Goal: Transaction & Acquisition: Purchase product/service

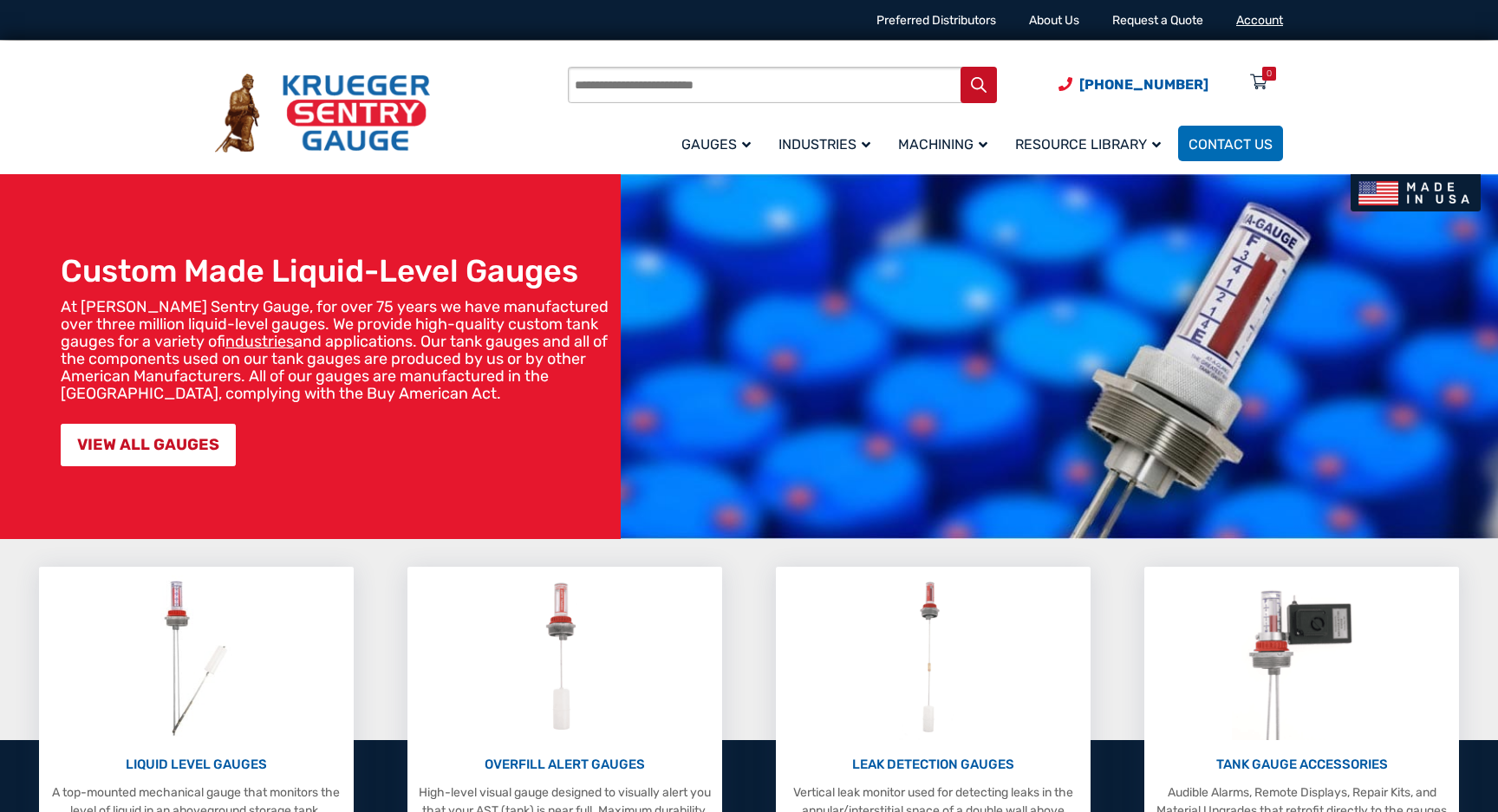
click at [1254, 23] on link "Account" at bounding box center [1260, 21] width 47 height 15
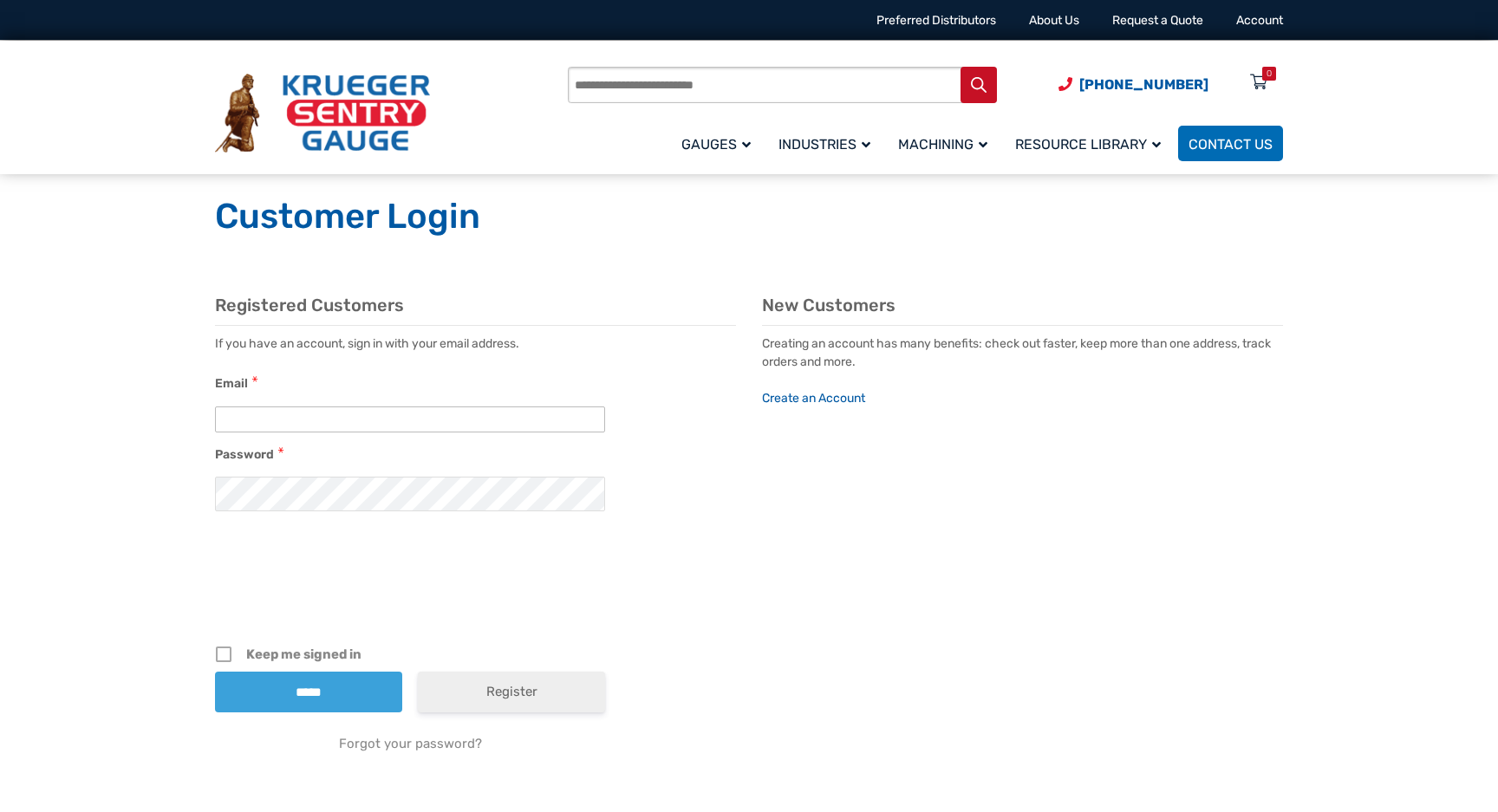
click at [309, 425] on input "Email" at bounding box center [409, 420] width 390 height 26
type input "**********"
click at [369, 429] on input "**********" at bounding box center [409, 420] width 390 height 26
drag, startPoint x: 364, startPoint y: 418, endPoint x: 175, endPoint y: 410, distance: 189.2
click at [175, 410] on section "**********" at bounding box center [749, 543] width 1498 height 566
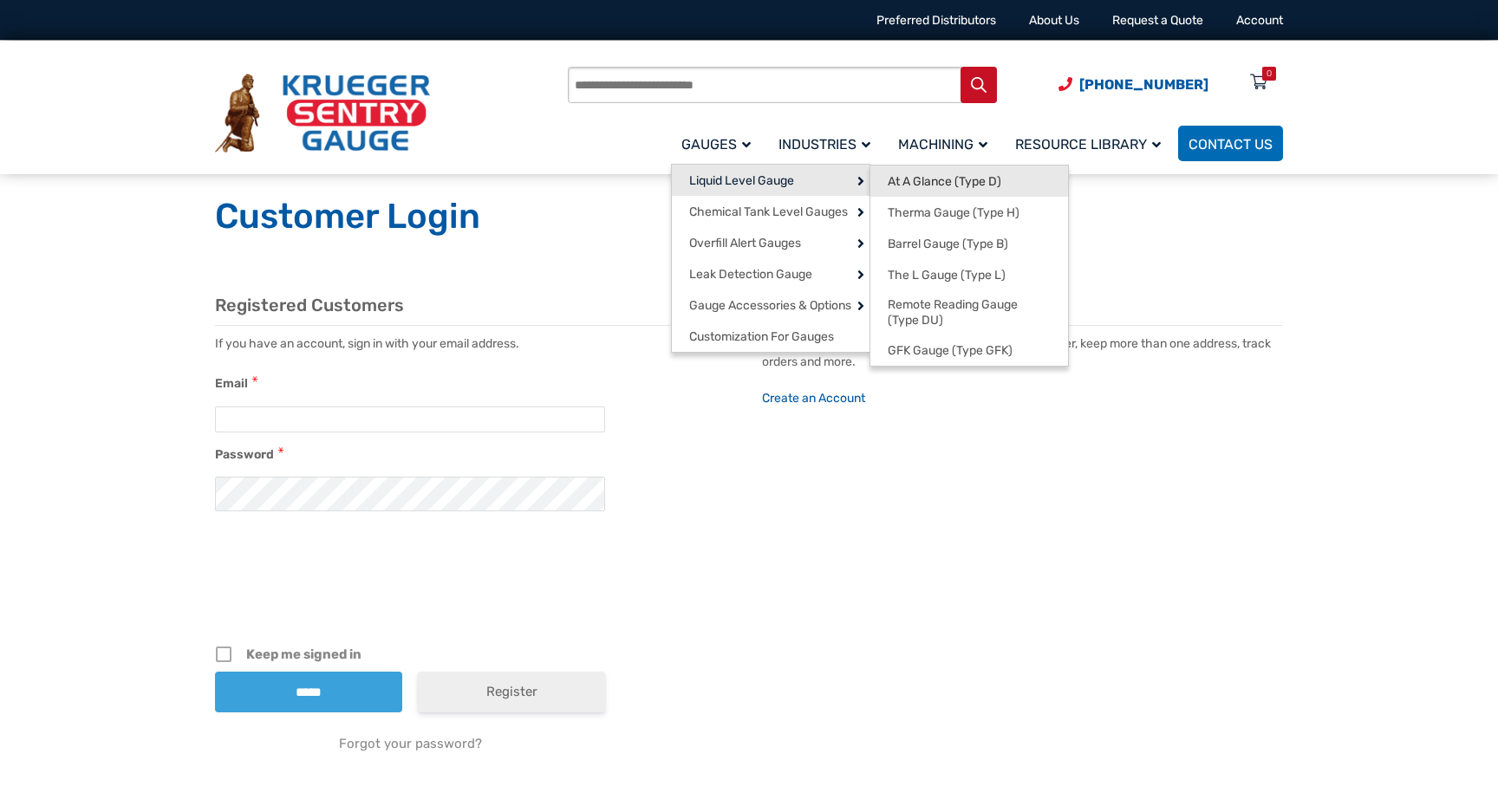
click at [909, 179] on span "At A Glance (Type D)" at bounding box center [944, 182] width 114 height 16
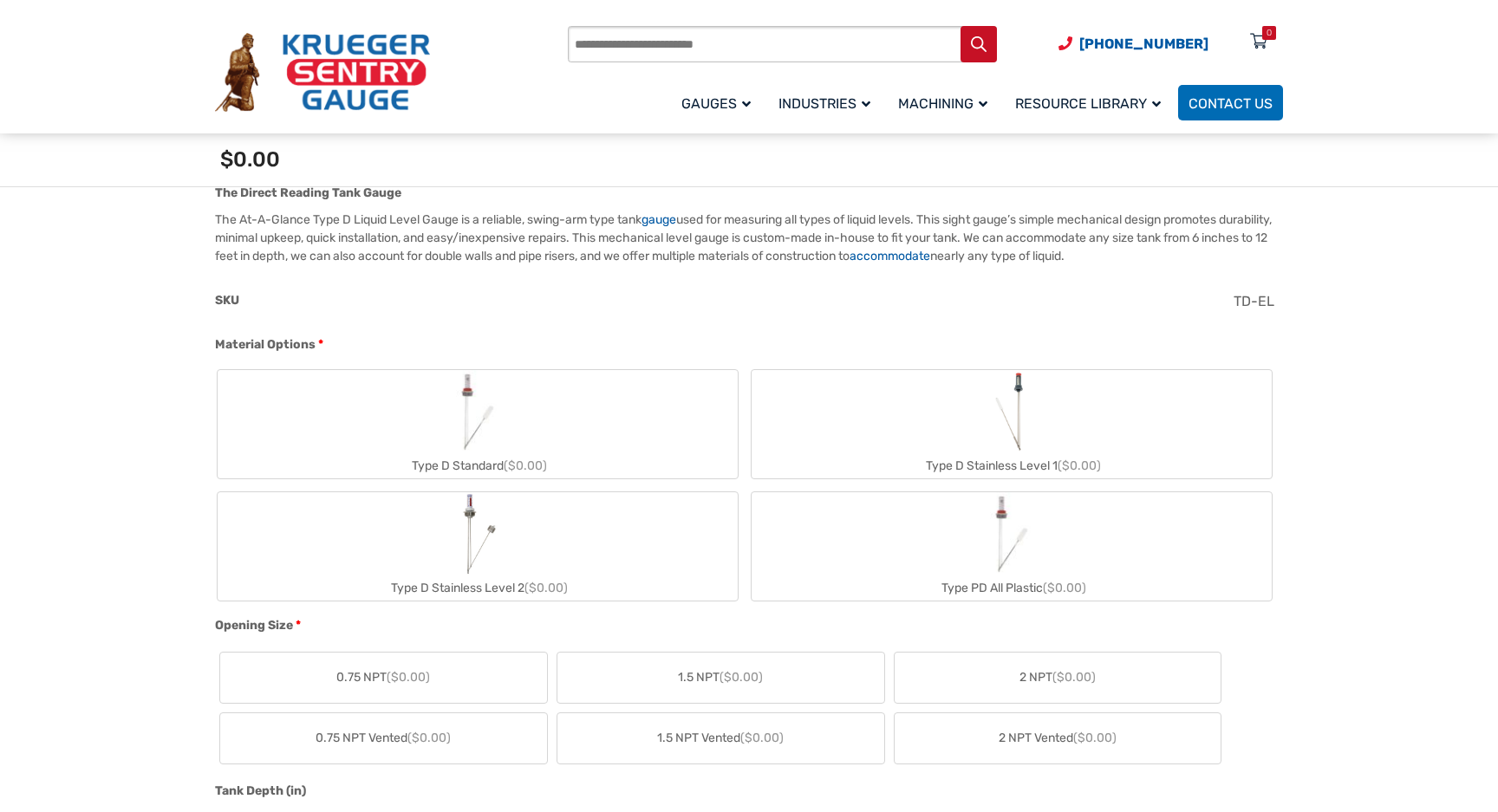
scroll to position [506, 0]
click at [502, 419] on img "Type D Standard" at bounding box center [477, 410] width 83 height 83
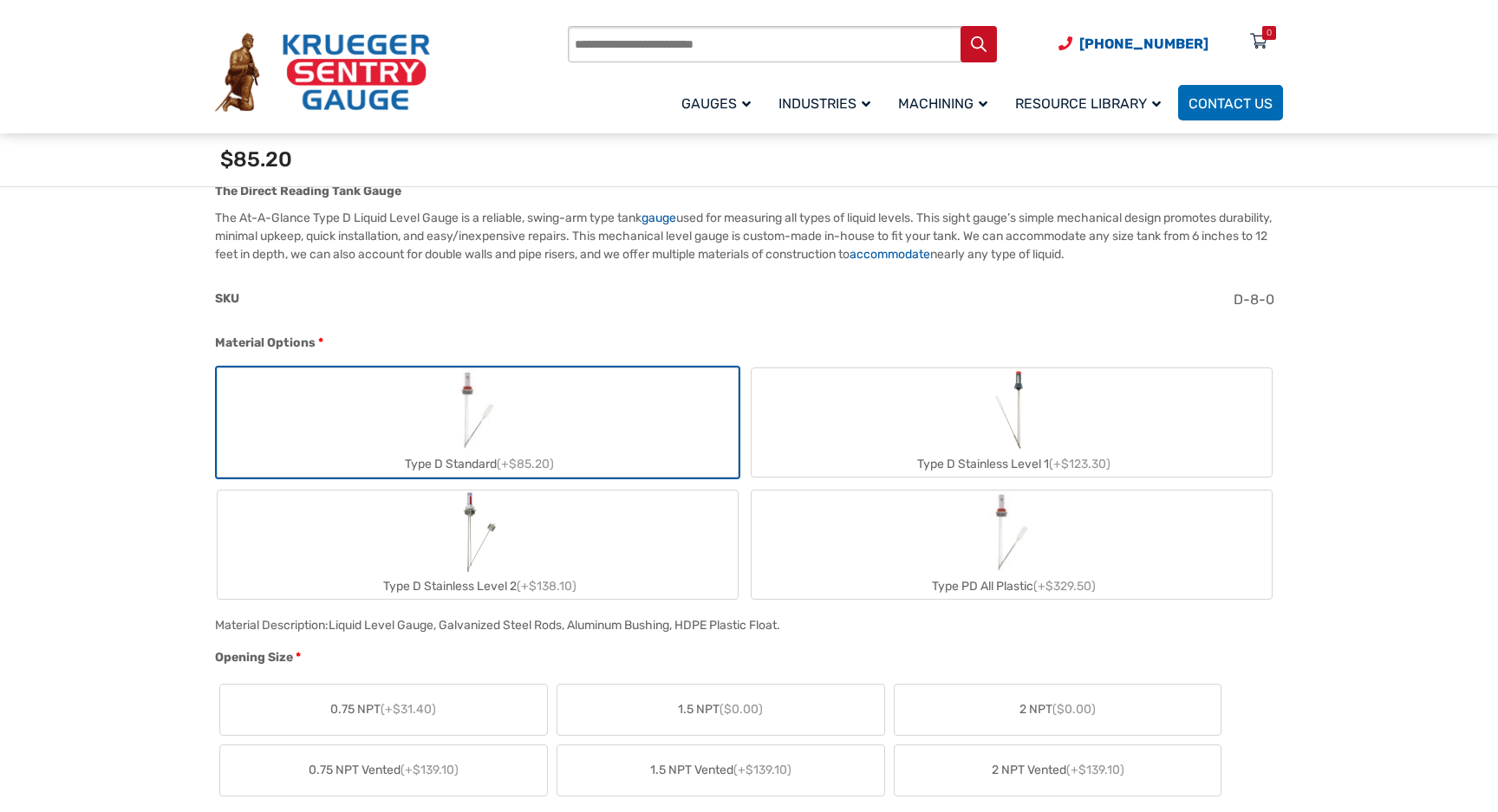
click at [1039, 709] on span "2 NPT ($0.00)" at bounding box center [1057, 709] width 76 height 18
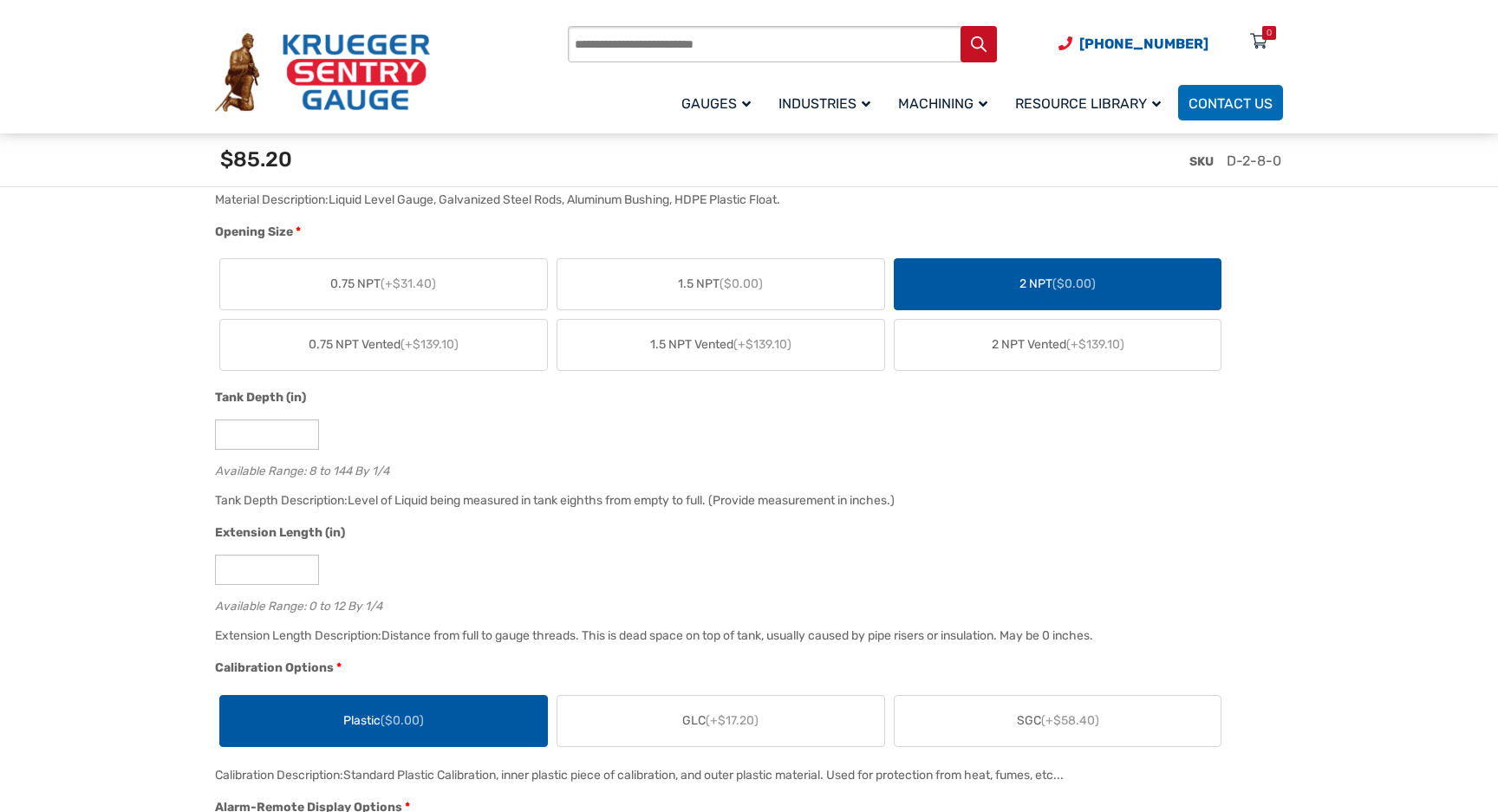
scroll to position [980, 0]
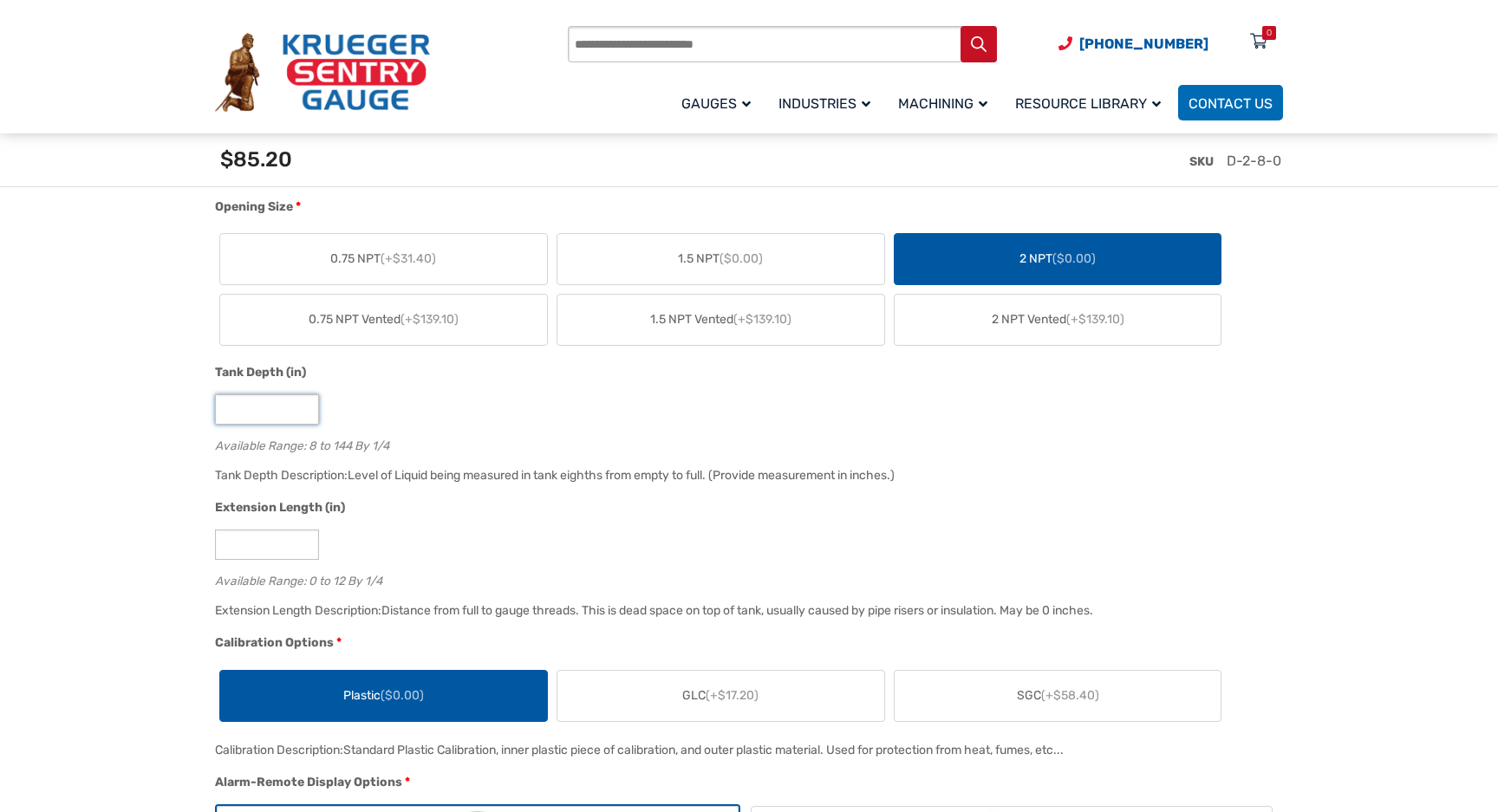
drag, startPoint x: 252, startPoint y: 405, endPoint x: 186, endPoint y: 406, distance: 66.0
type input "**"
drag, startPoint x: 255, startPoint y: 544, endPoint x: 209, endPoint y: 546, distance: 46.0
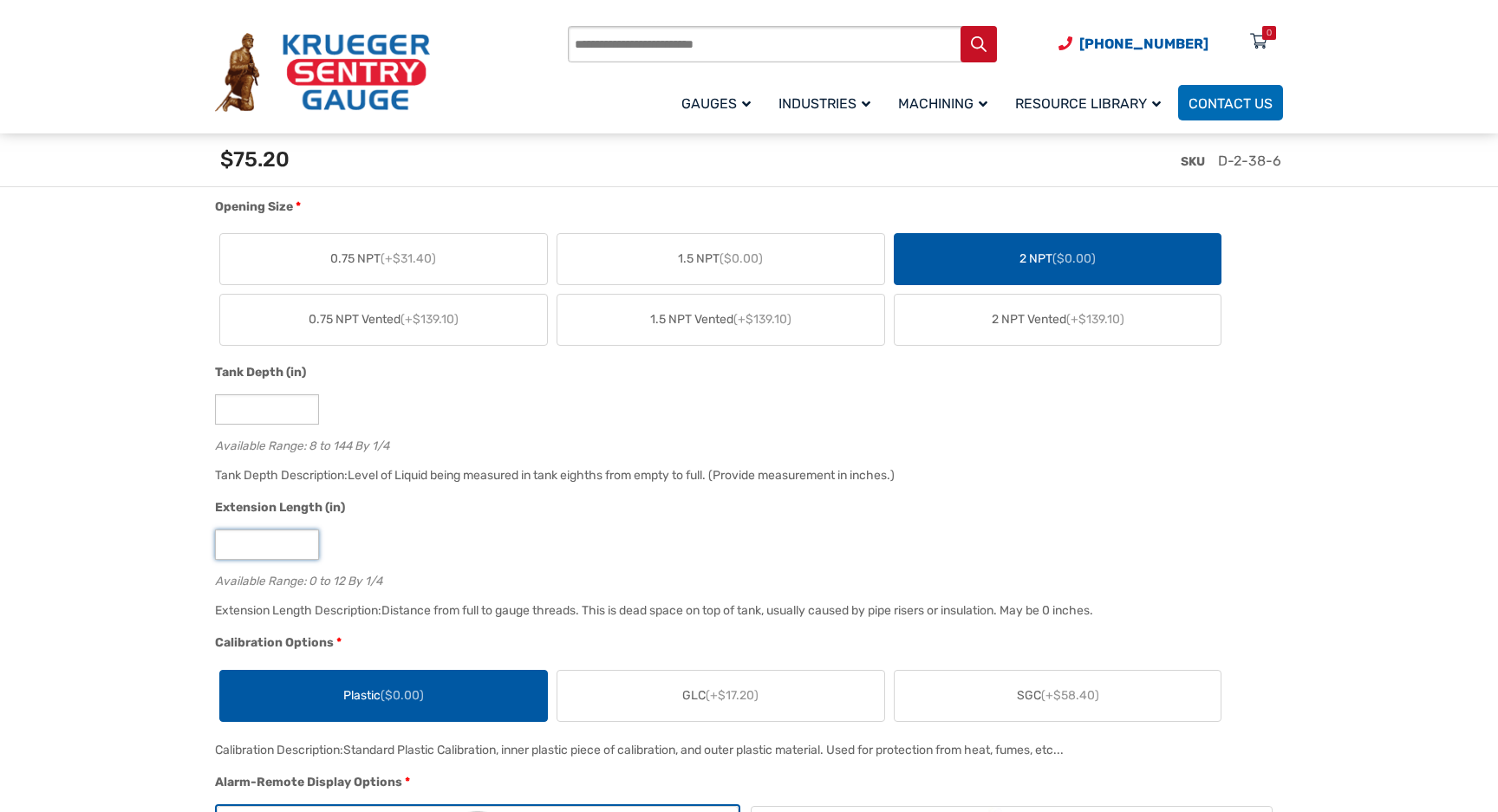
drag, startPoint x: 240, startPoint y: 547, endPoint x: 215, endPoint y: 547, distance: 25.0
click at [215, 547] on input "*" at bounding box center [266, 545] width 104 height 30
click at [410, 551] on div "*" at bounding box center [744, 545] width 1060 height 30
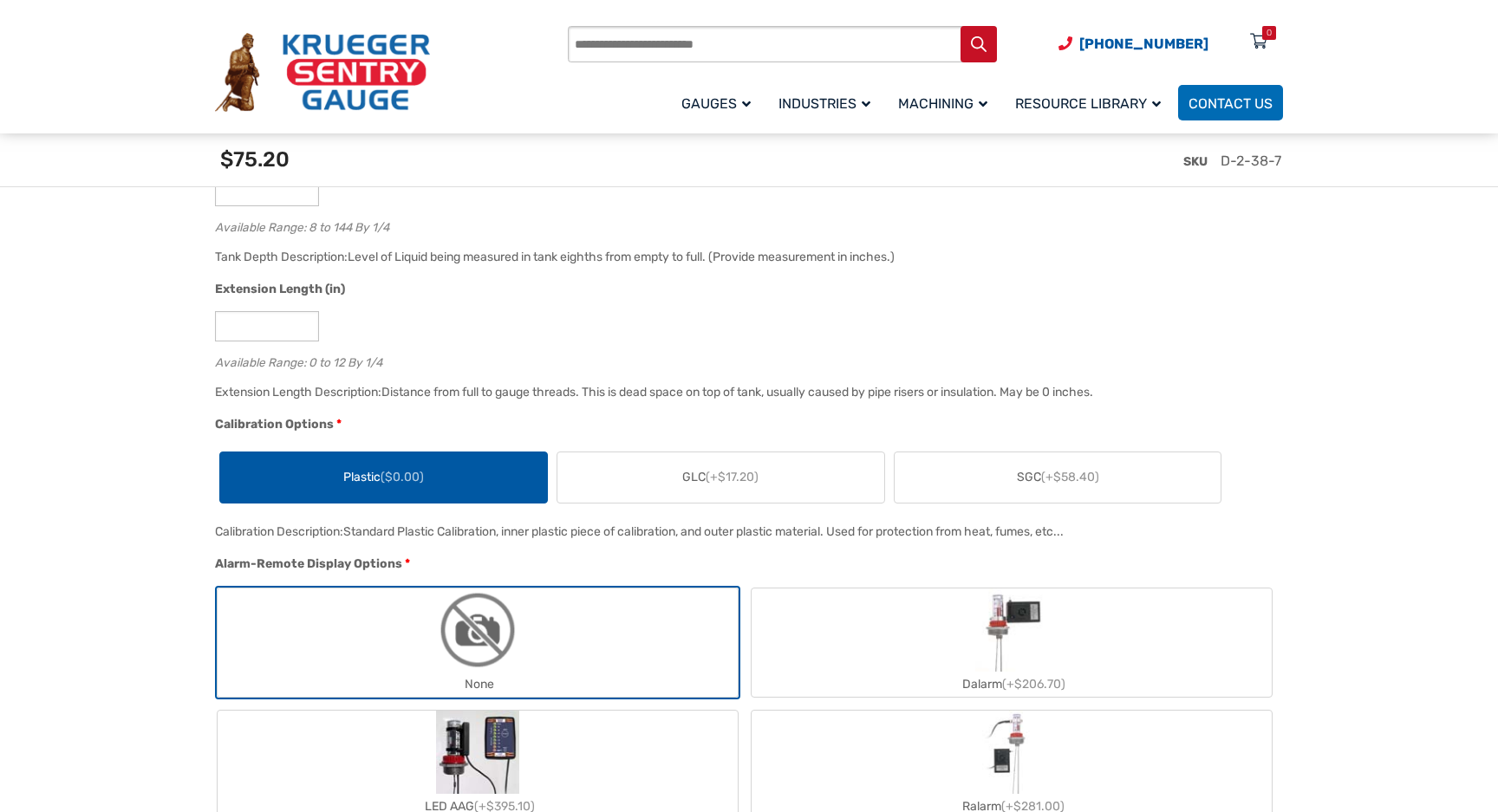
scroll to position [1204, 0]
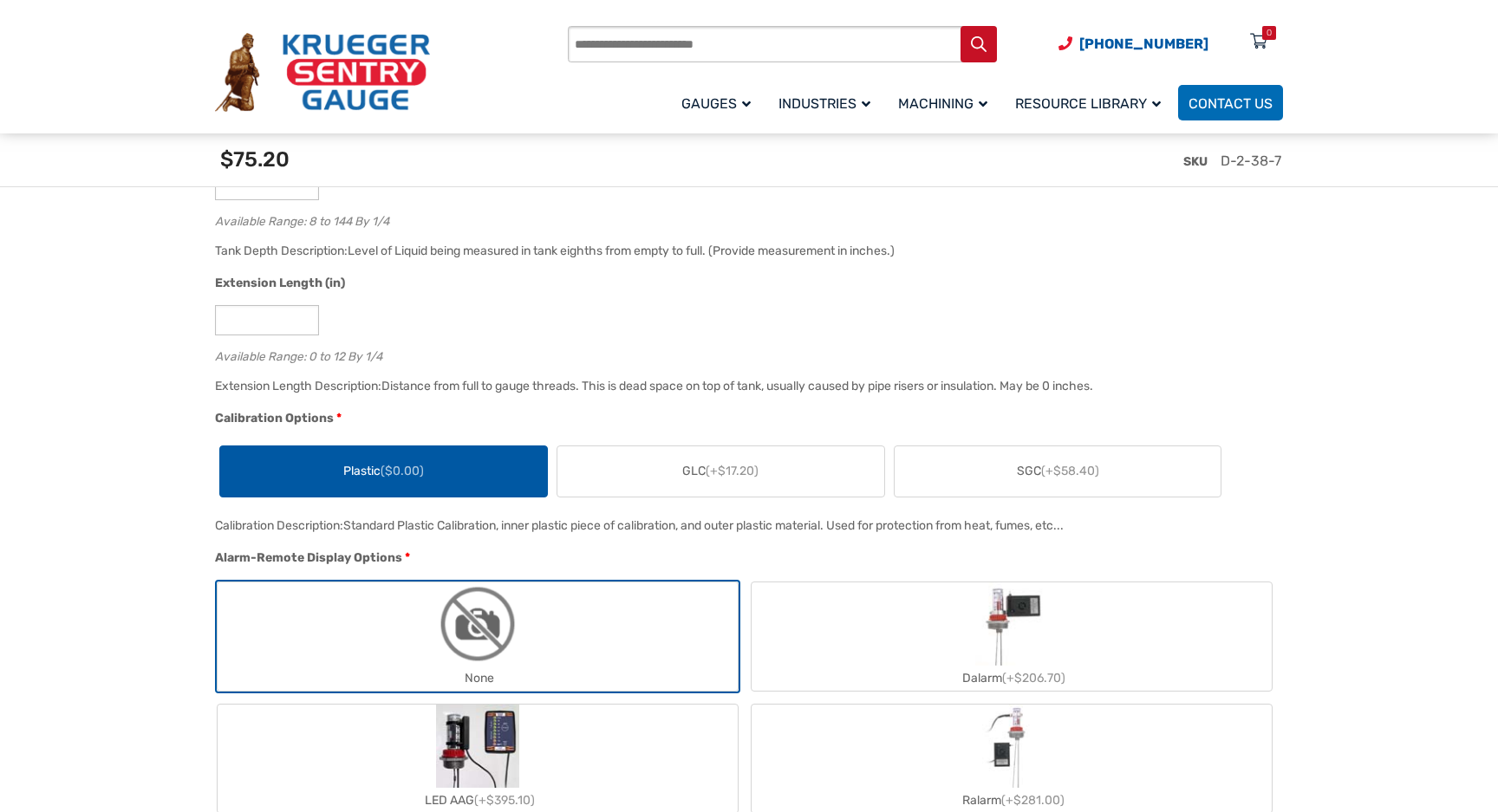
click at [387, 474] on span "($0.00)" at bounding box center [402, 471] width 43 height 15
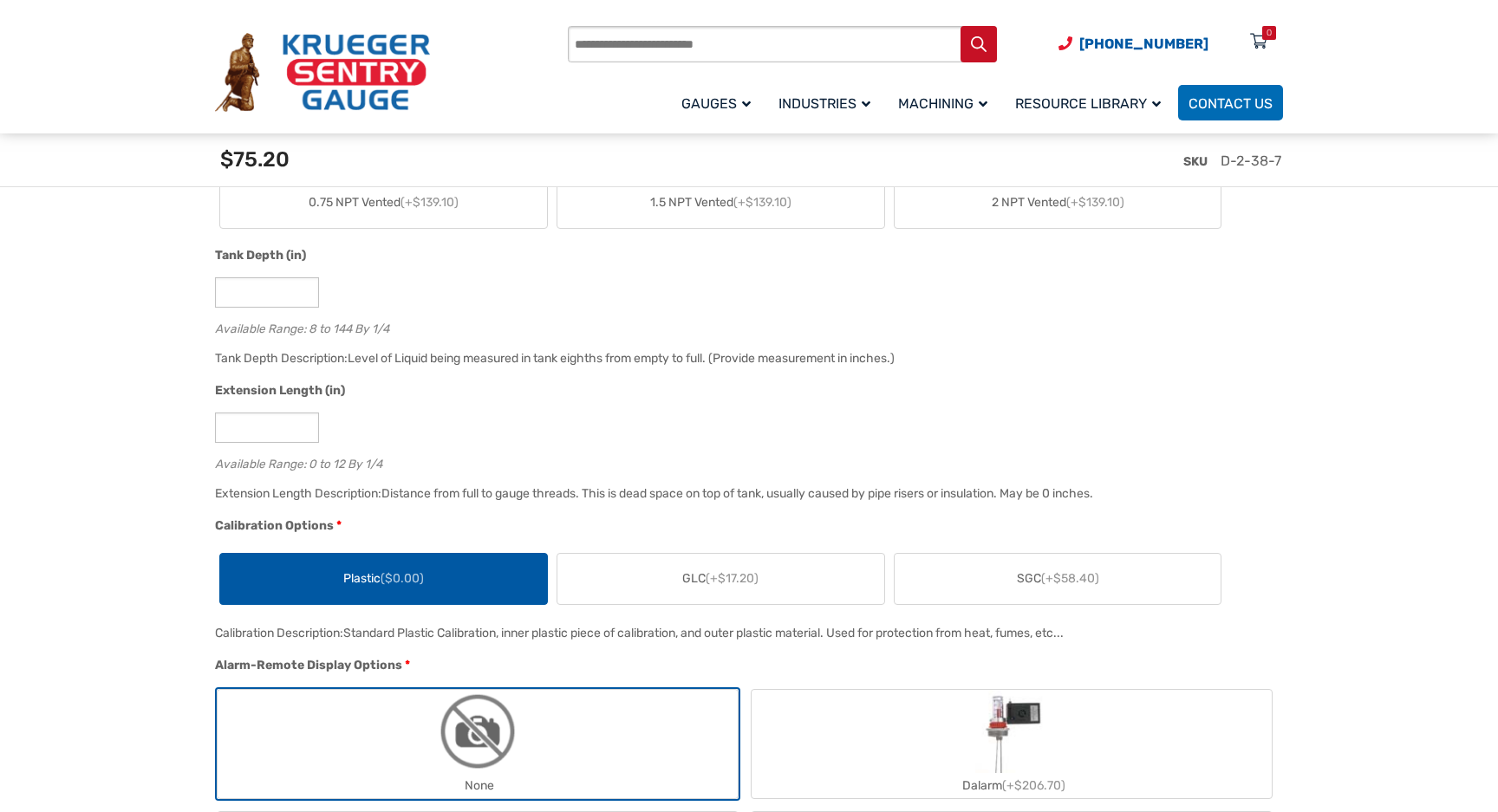
scroll to position [1073, 0]
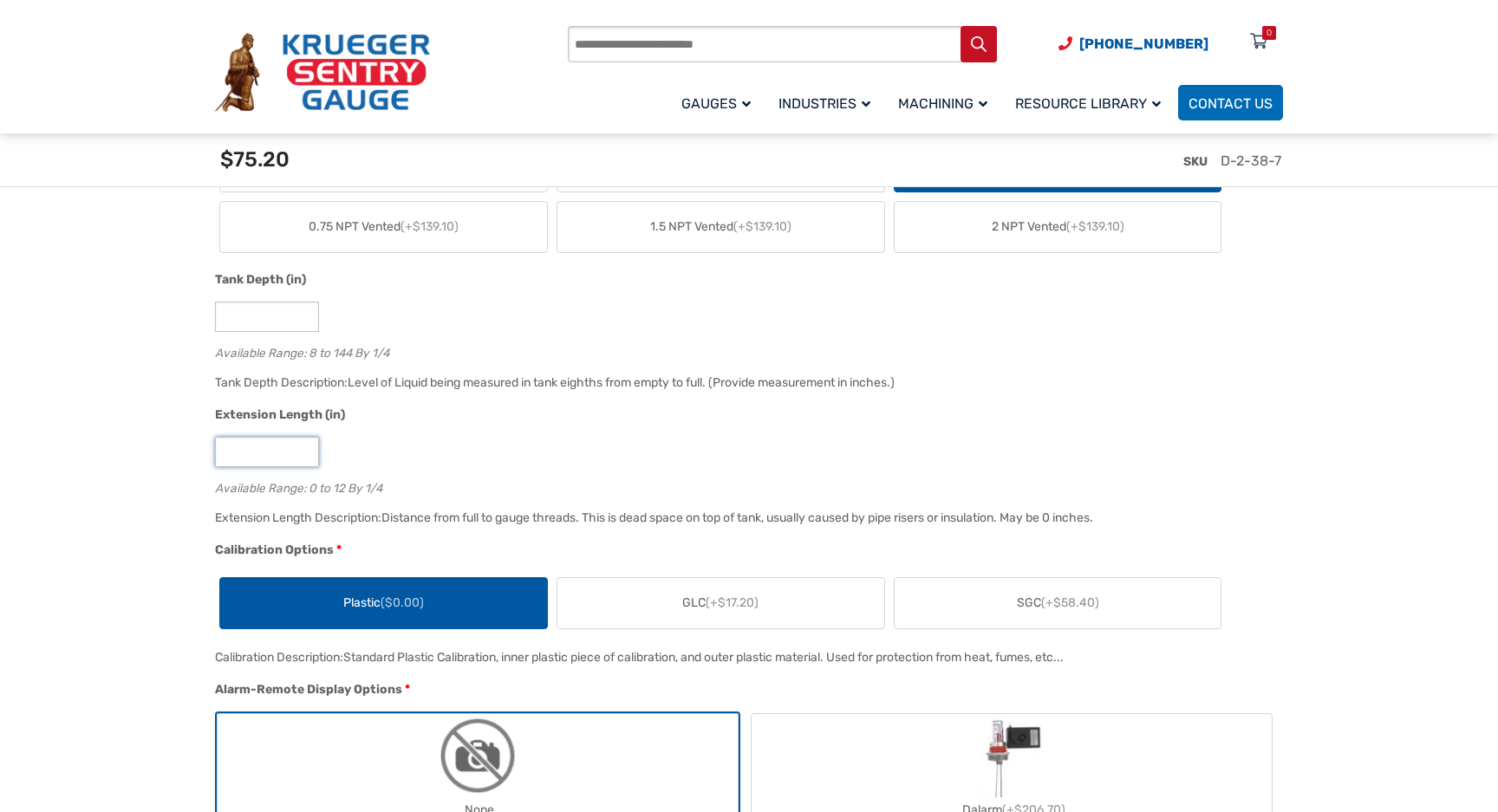
click at [250, 455] on input "*" at bounding box center [266, 452] width 104 height 30
drag, startPoint x: 249, startPoint y: 454, endPoint x: 182, endPoint y: 454, distance: 67.0
type input "*"
click at [468, 487] on div "Available Range: 0 to 12 By 1/4" at bounding box center [744, 486] width 1060 height 17
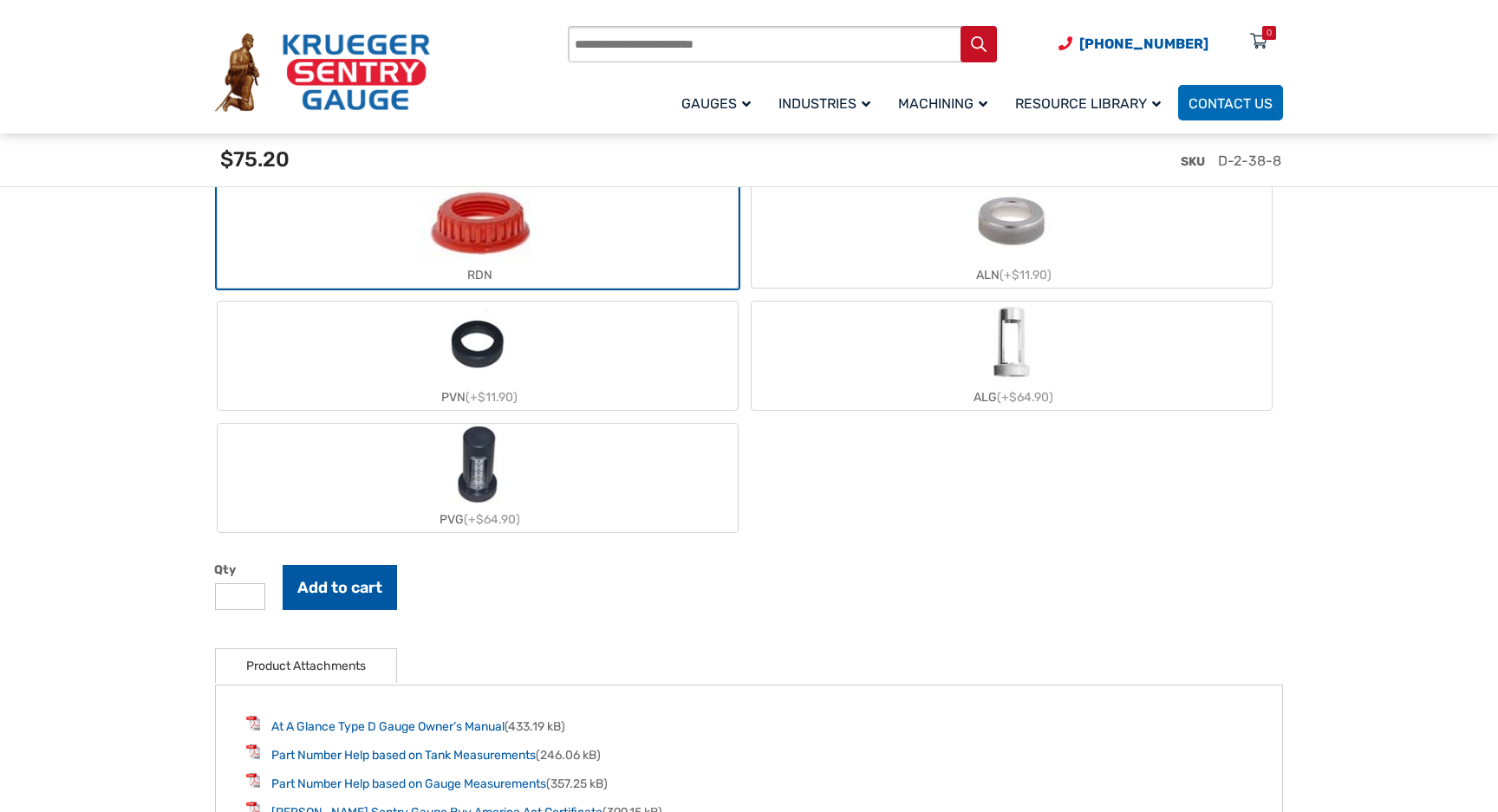
scroll to position [1895, 0]
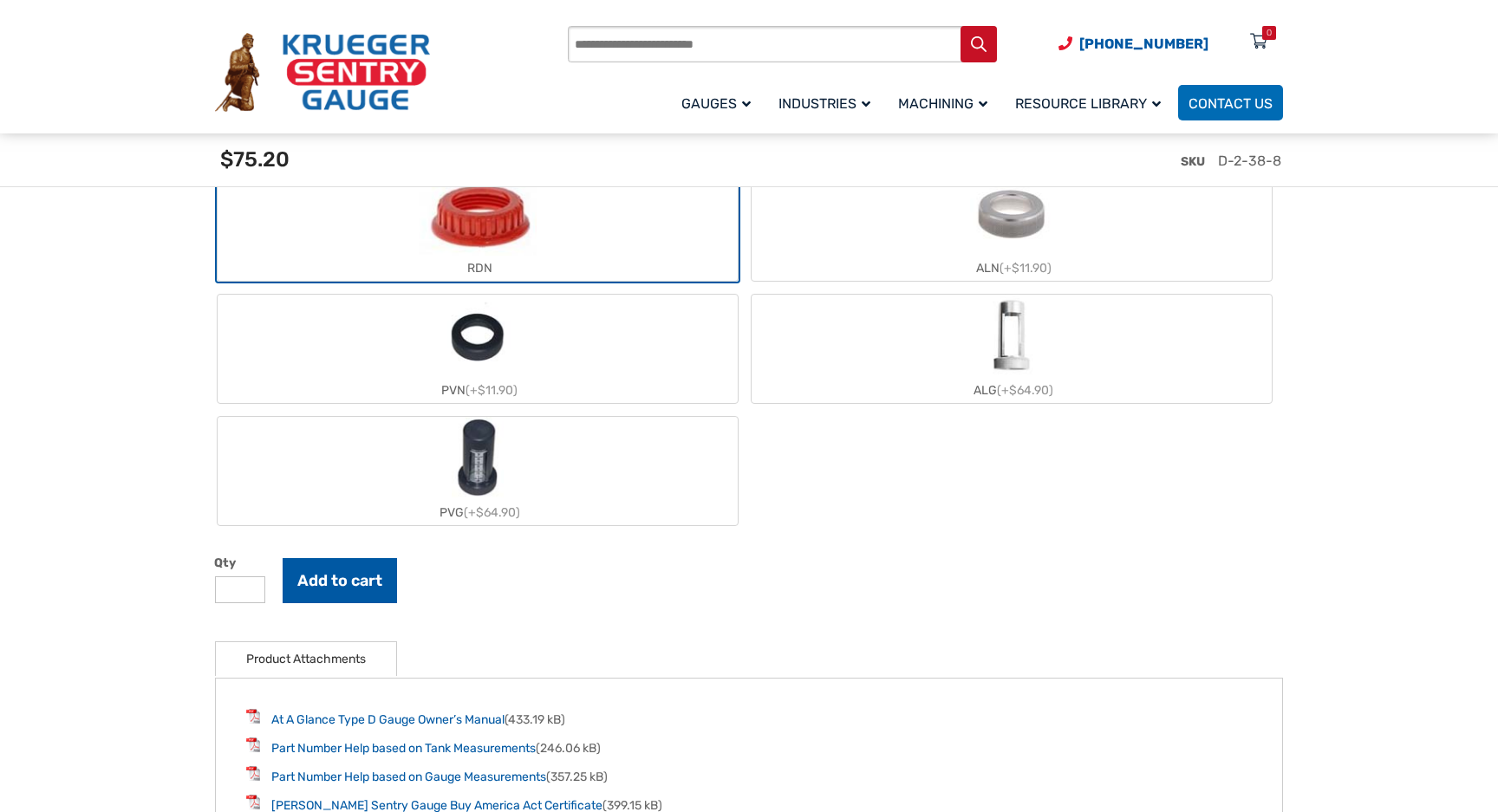
click at [338, 582] on button "Add to cart" at bounding box center [340, 581] width 115 height 45
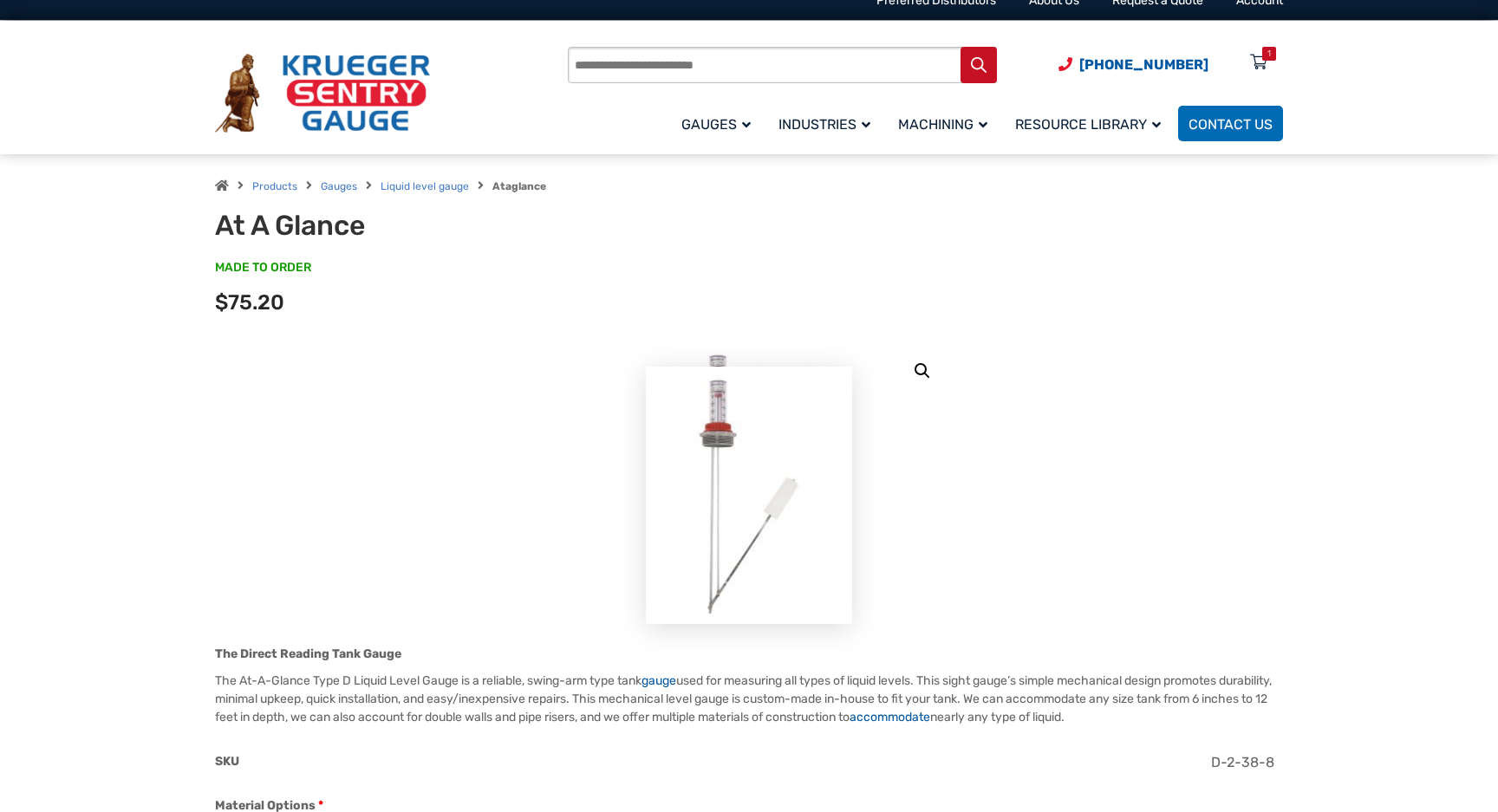
scroll to position [0, 0]
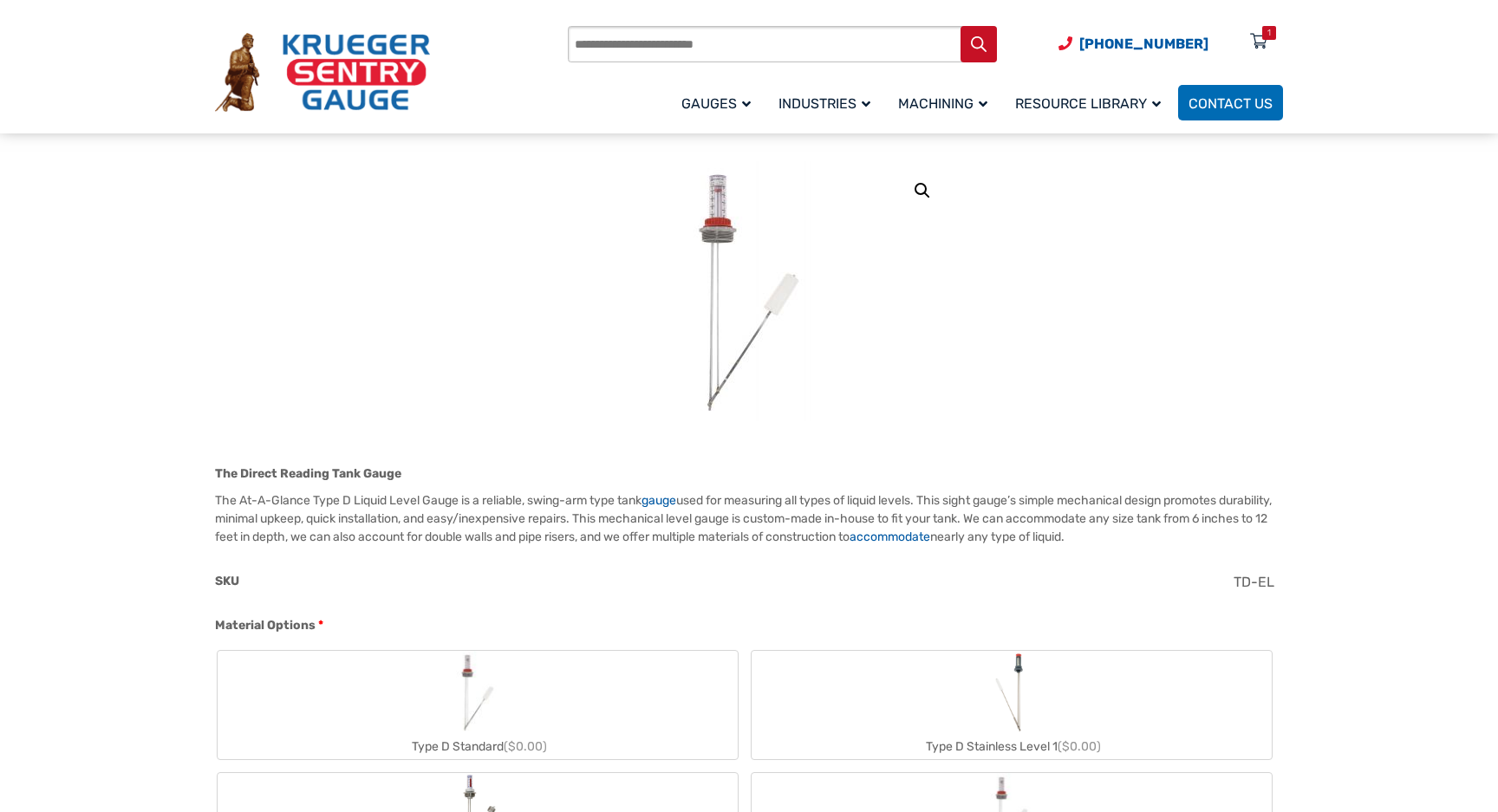
scroll to position [1, 0]
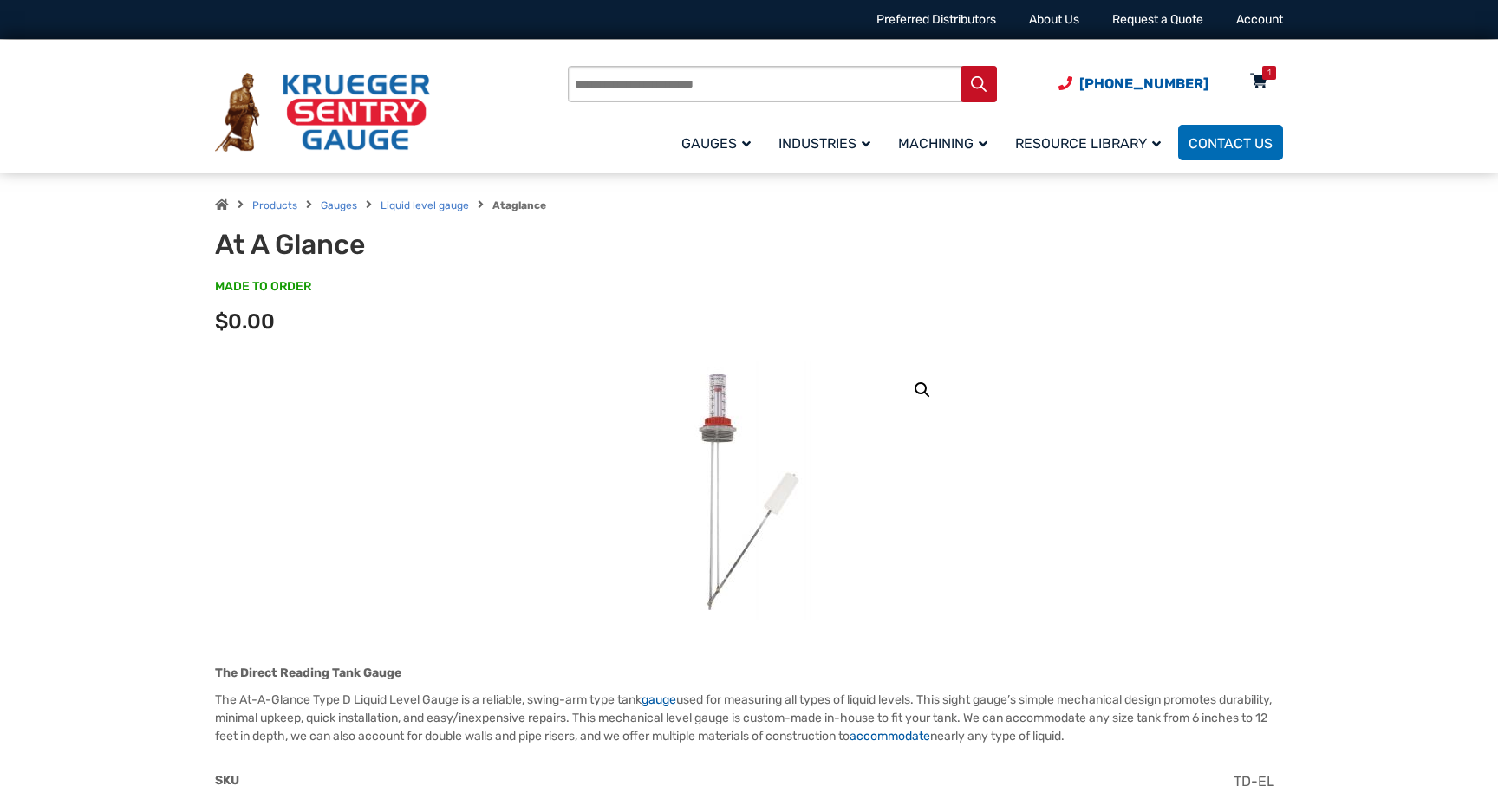
click at [1250, 80] on icon at bounding box center [1258, 82] width 17 height 27
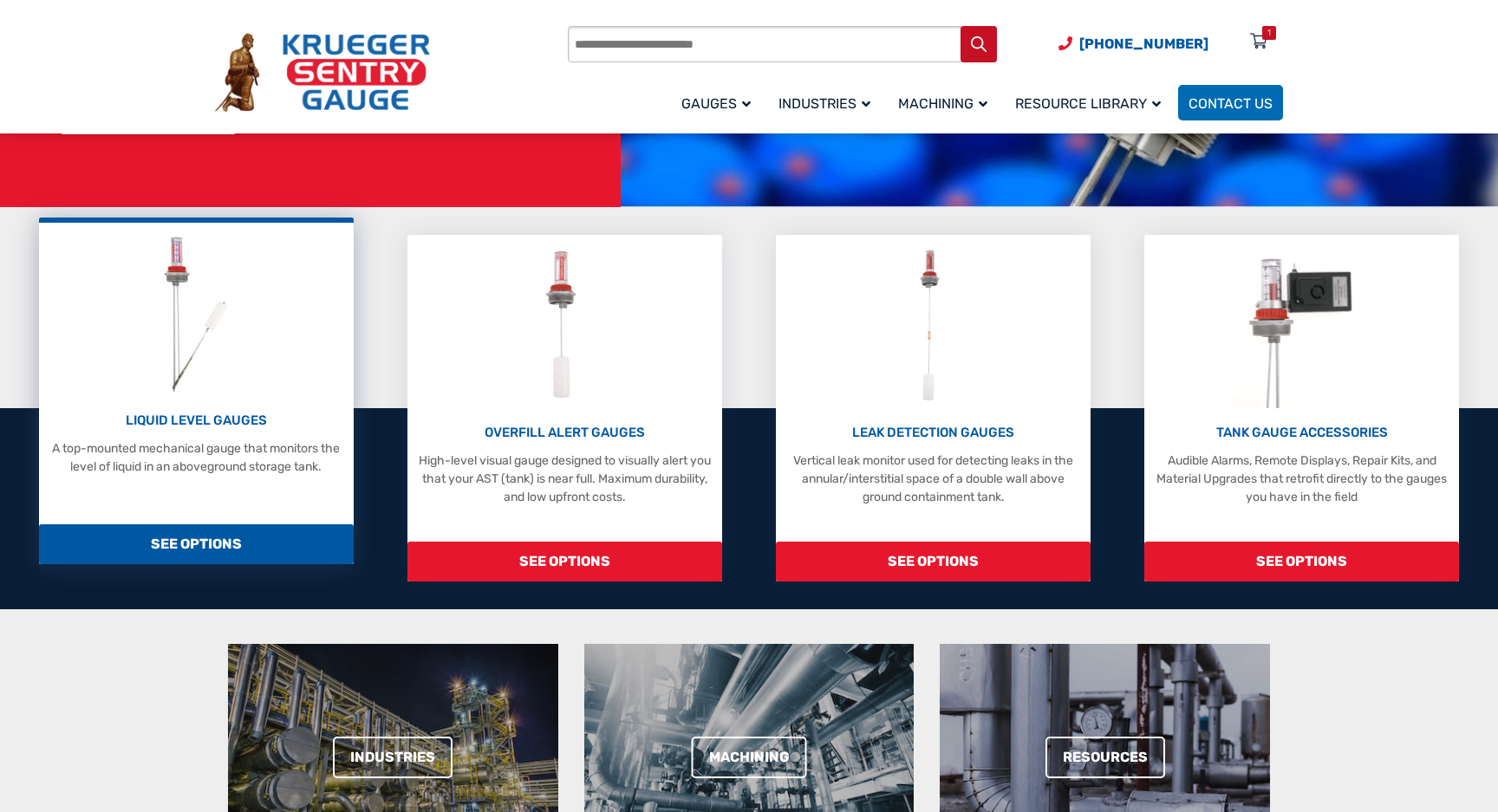
scroll to position [337, 0]
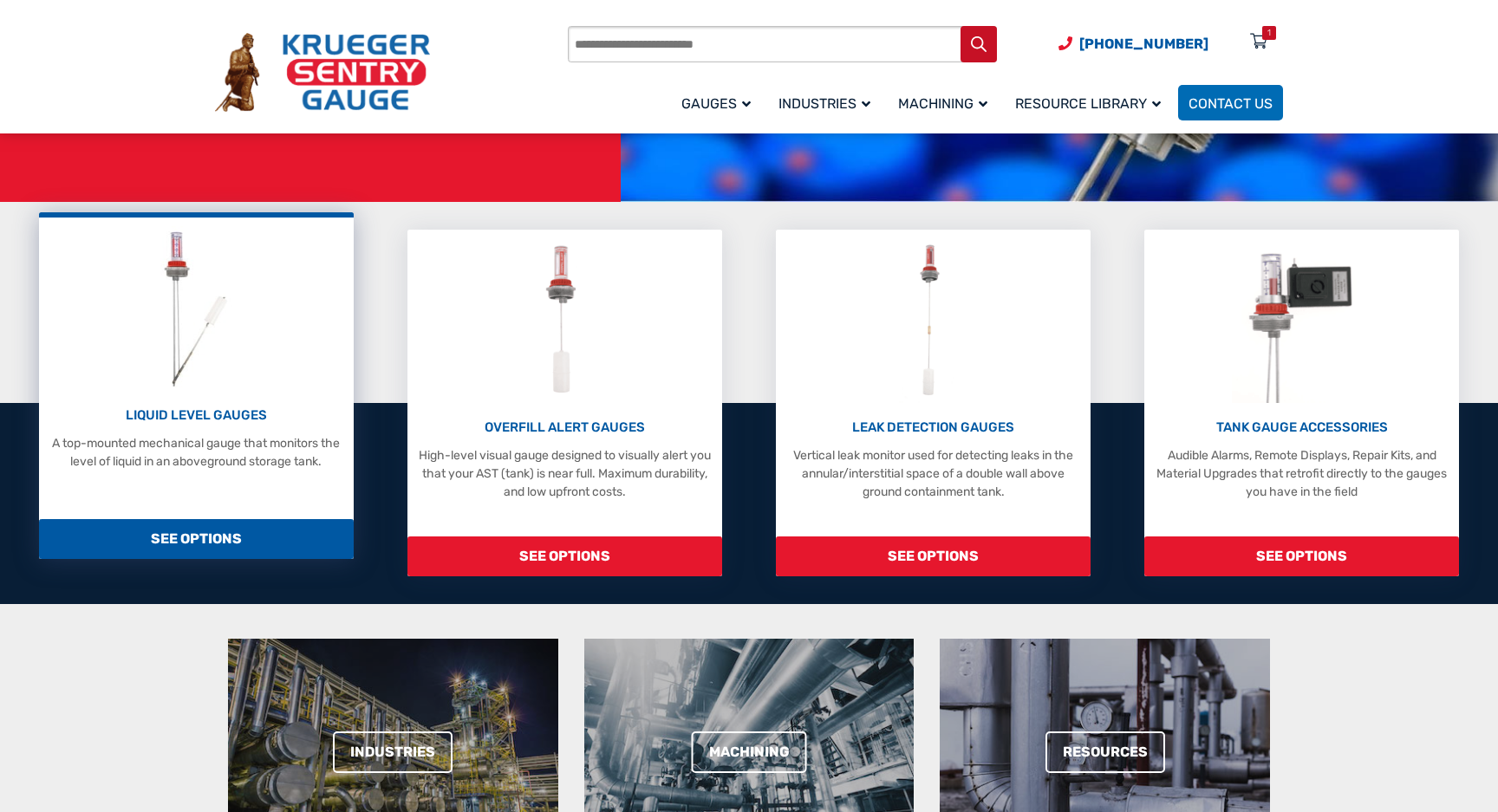
click at [181, 368] on img at bounding box center [196, 308] width 92 height 165
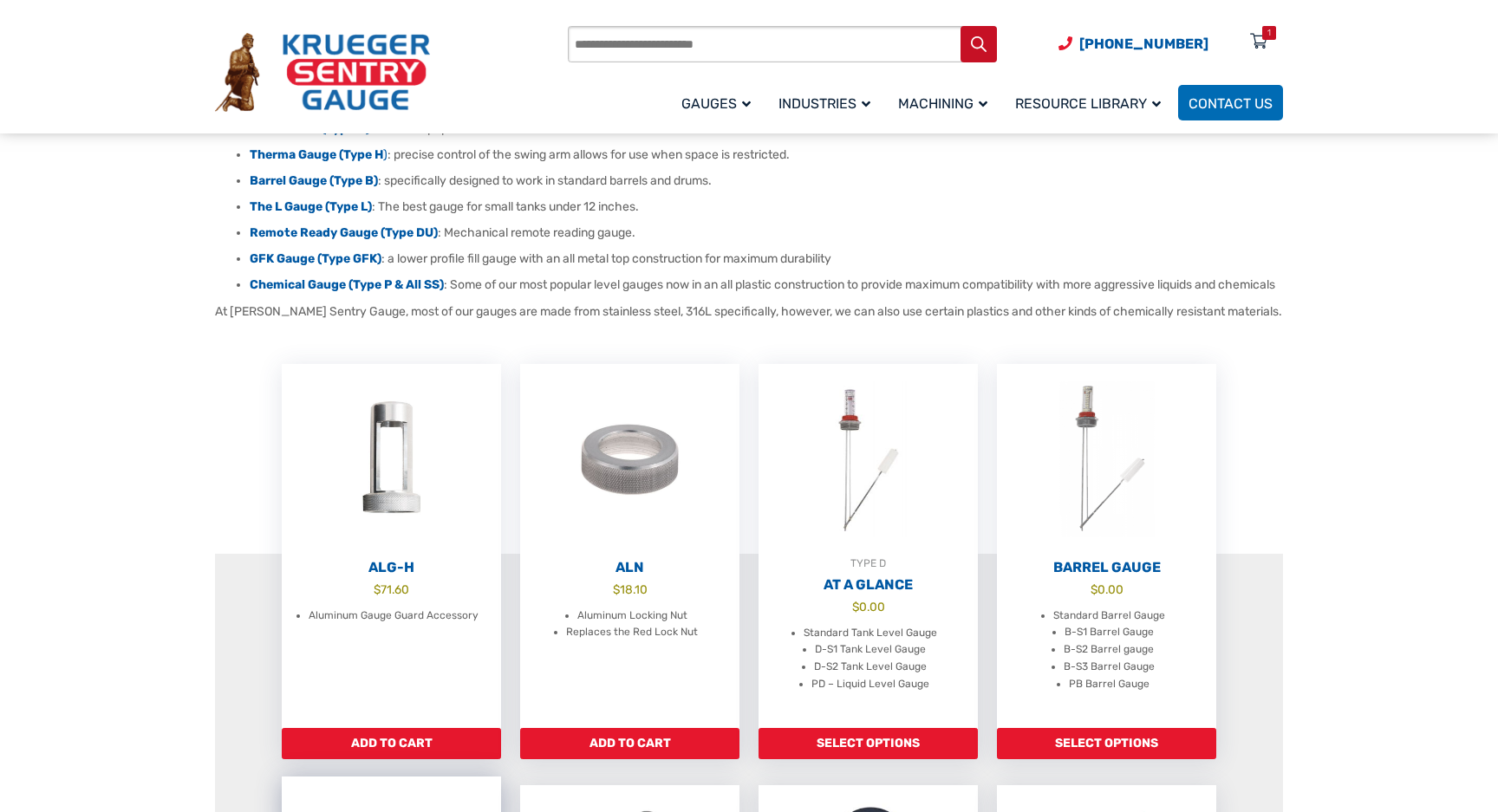
scroll to position [128, 0]
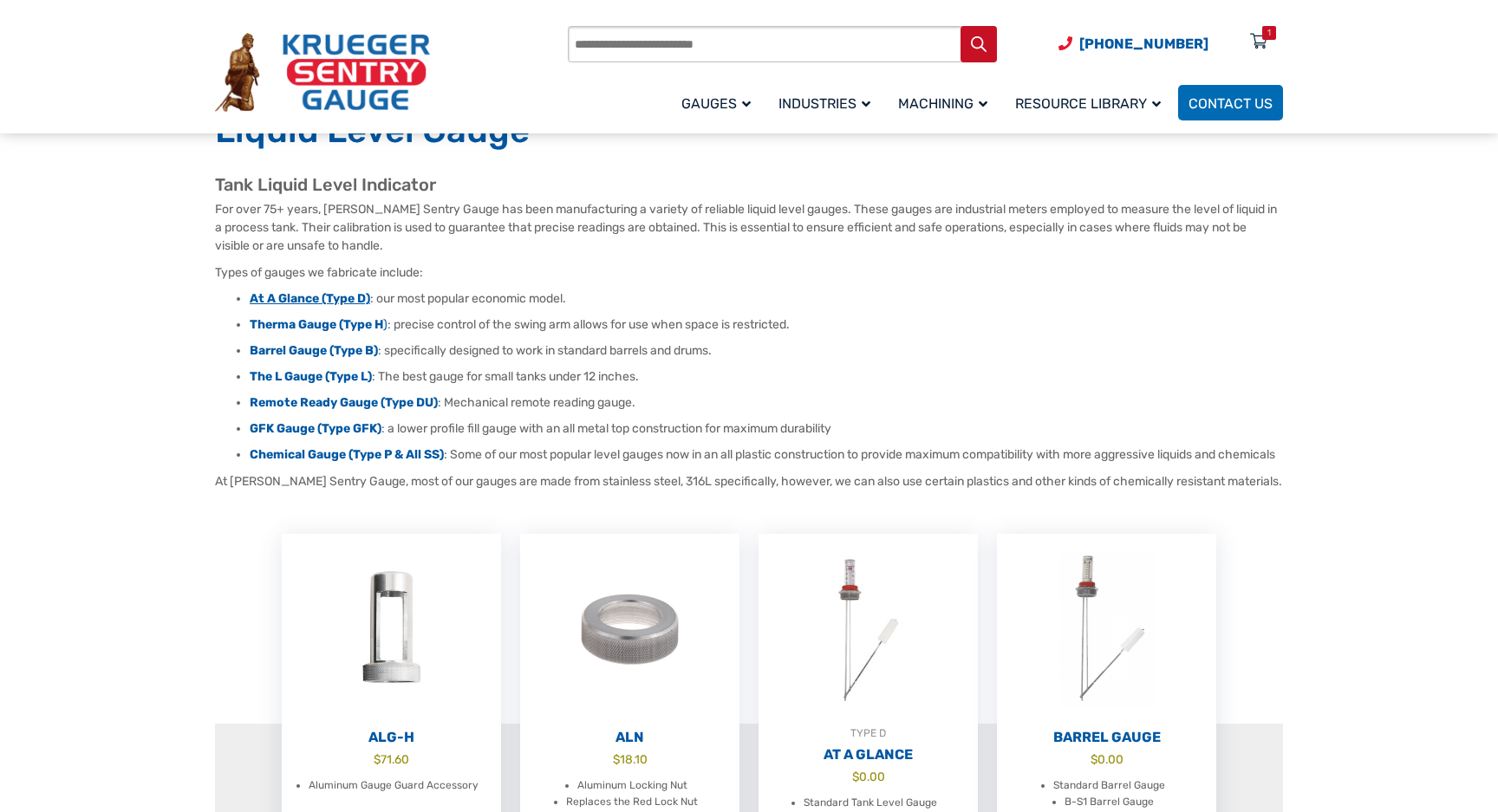
click at [321, 299] on strong "At A Glance (Type D)" at bounding box center [310, 299] width 120 height 15
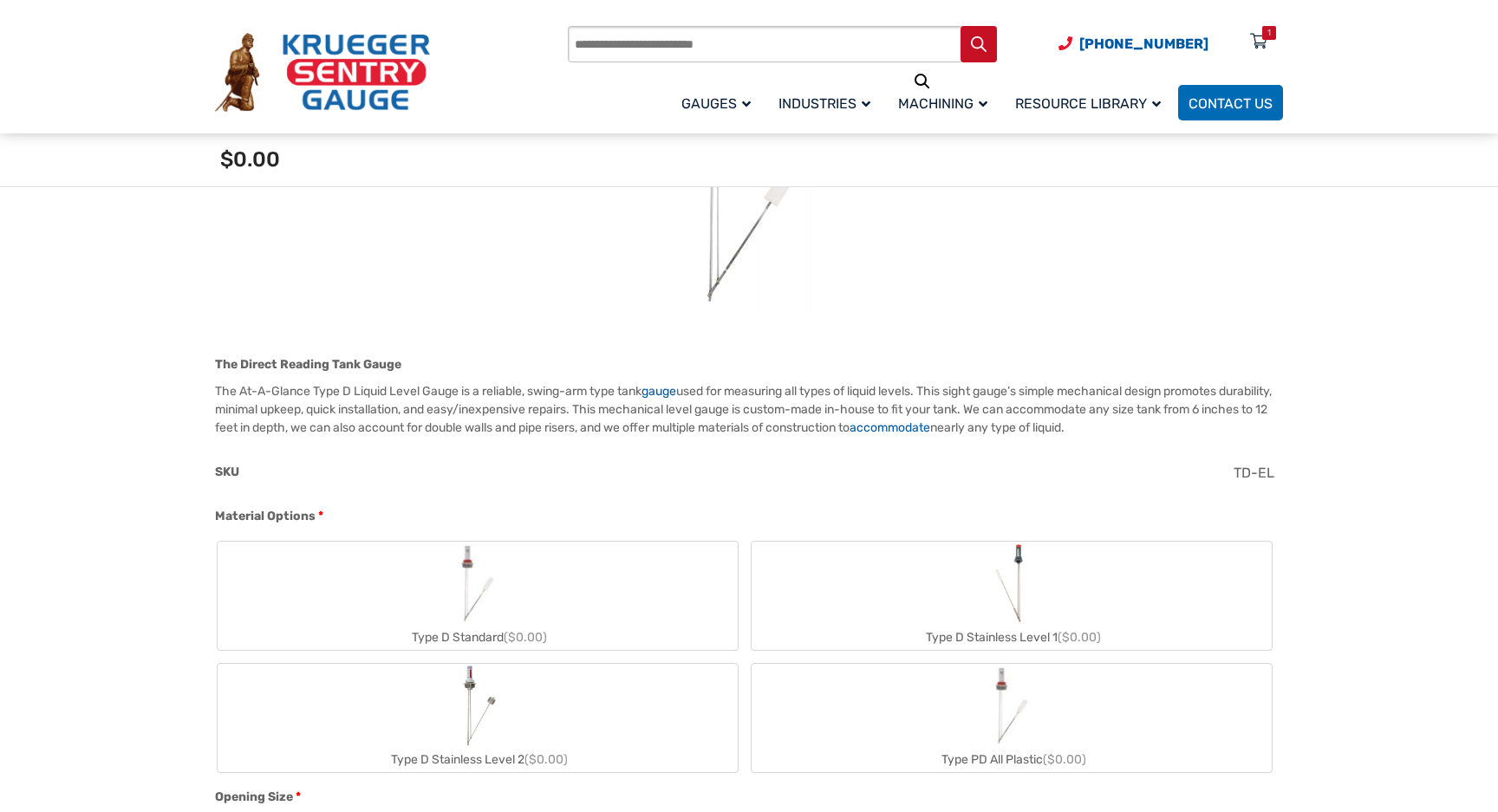
scroll to position [375, 0]
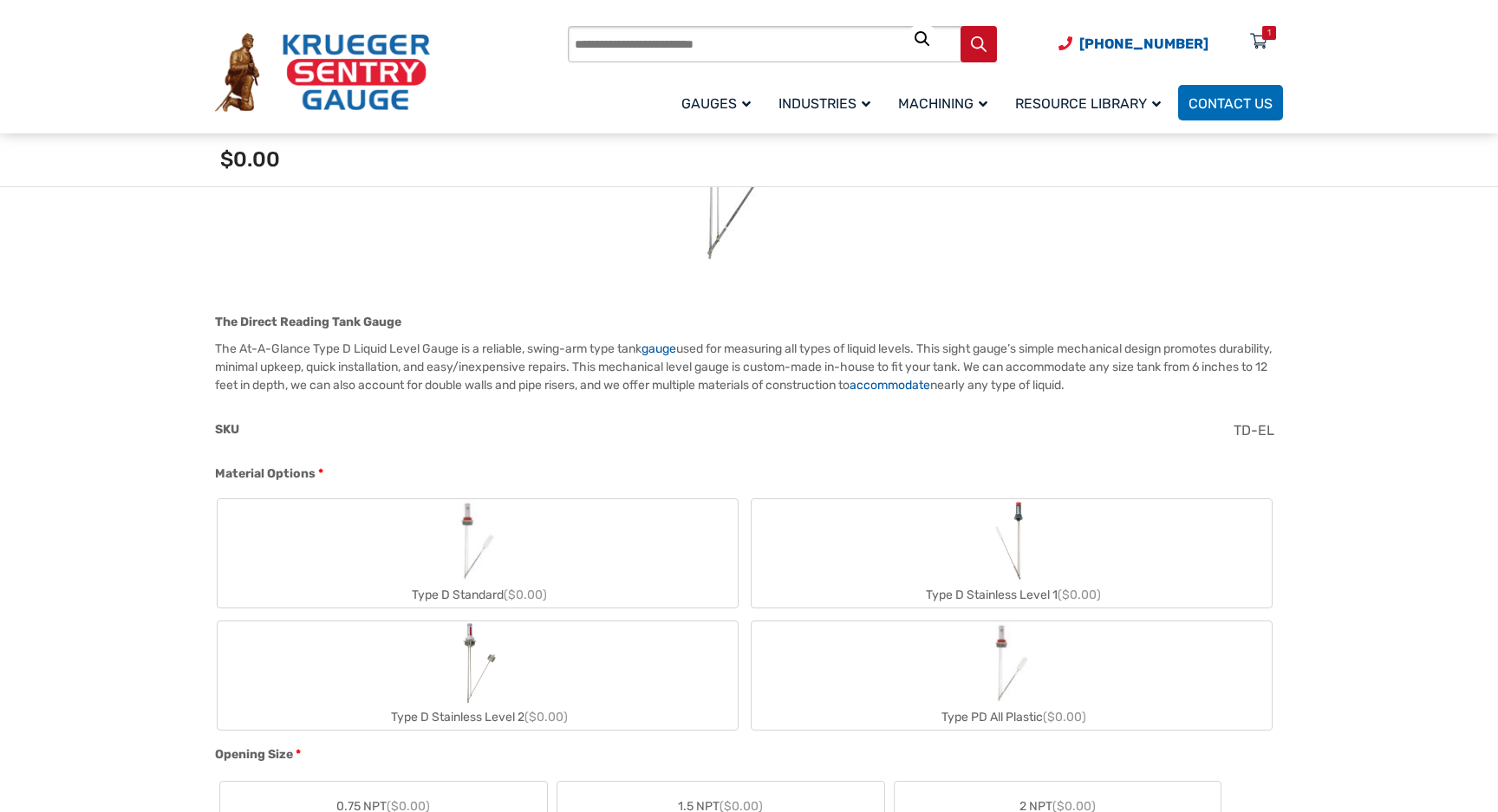
click at [441, 549] on img "Type D Standard" at bounding box center [477, 541] width 83 height 83
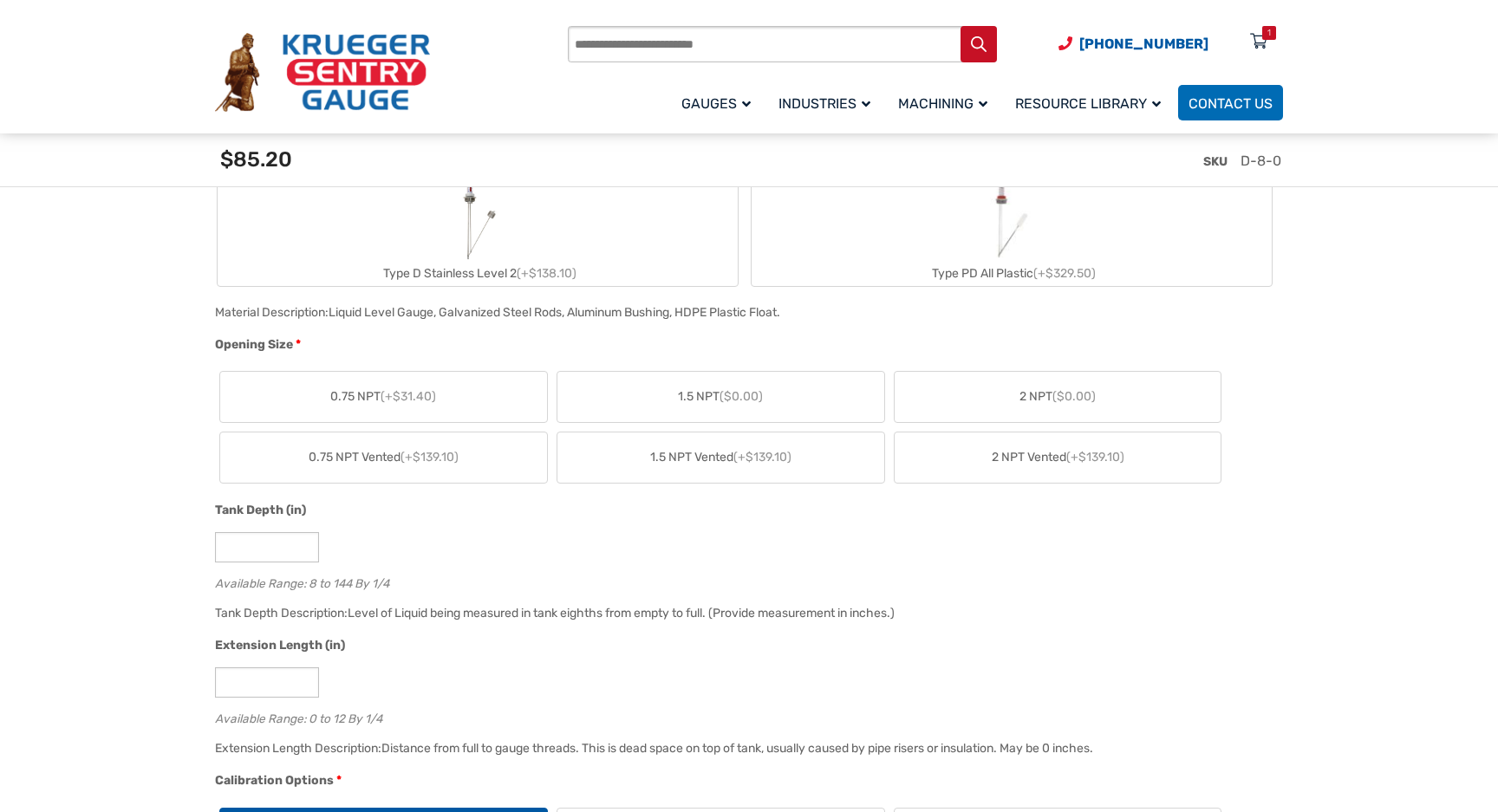
scroll to position [850, 0]
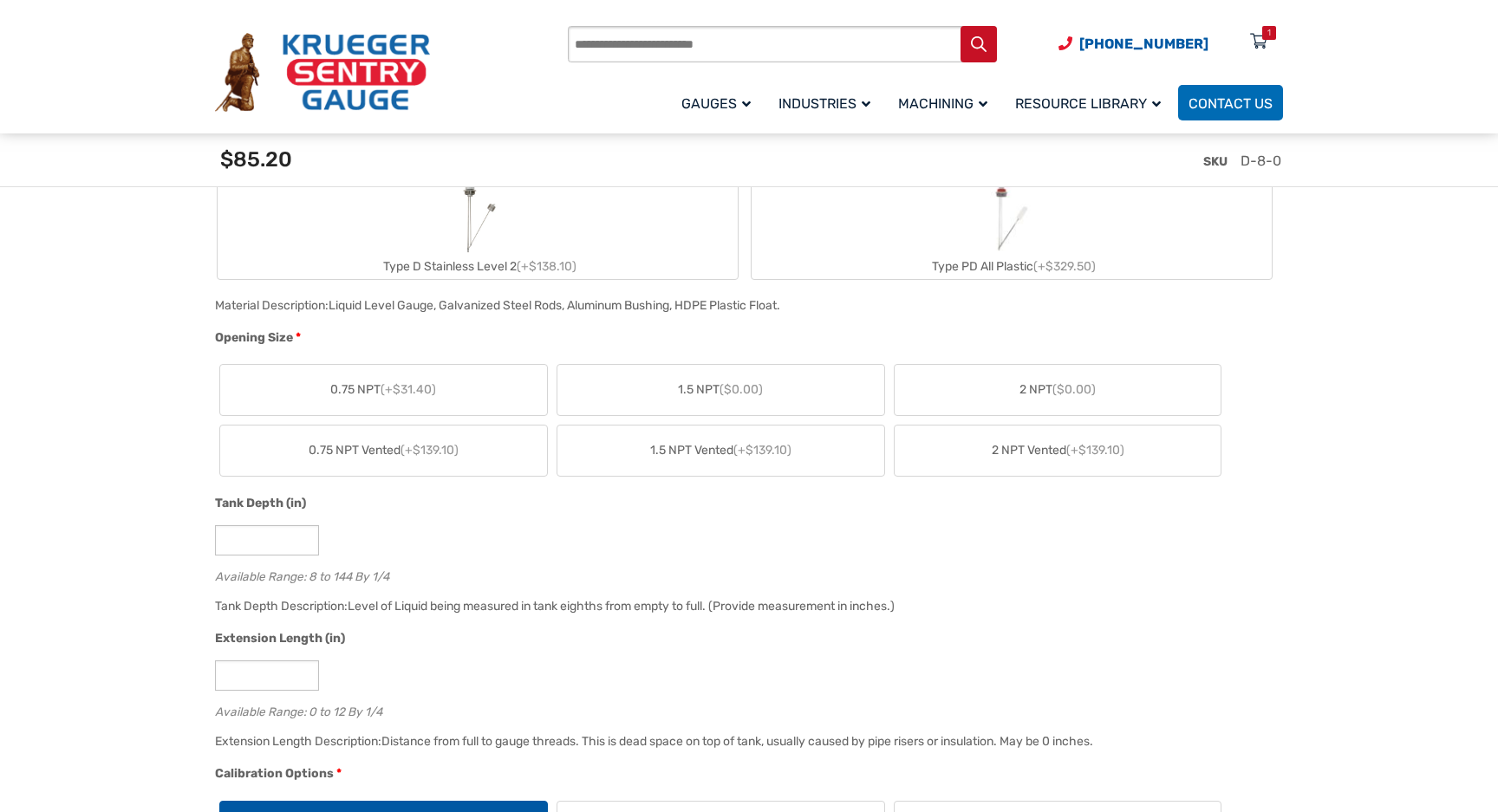
click at [1050, 407] on label "2 NPT ($0.00)" at bounding box center [1058, 390] width 327 height 50
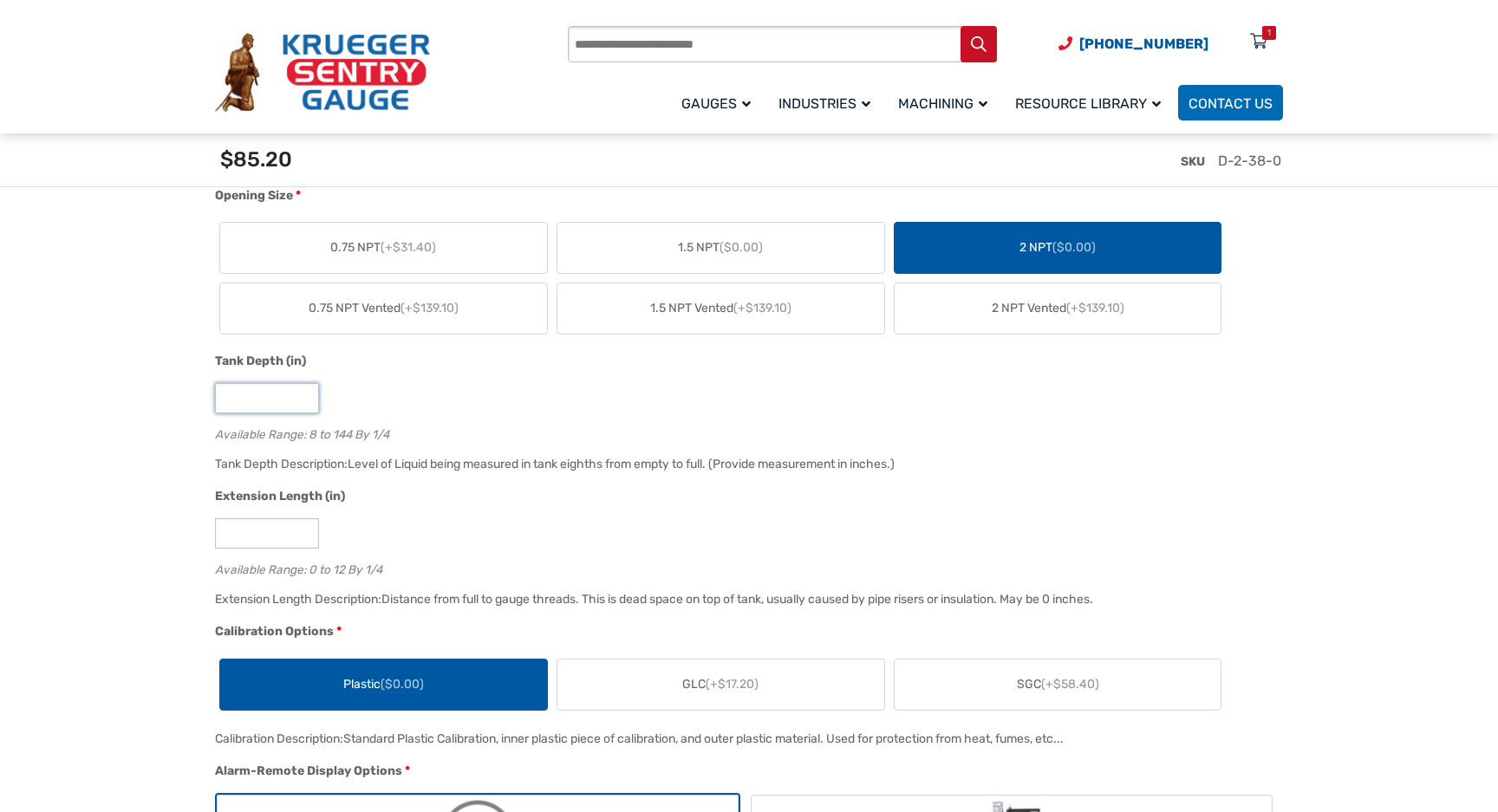
type input "**"
click at [279, 534] on input "*" at bounding box center [266, 533] width 104 height 30
drag, startPoint x: 267, startPoint y: 539, endPoint x: 202, endPoint y: 533, distance: 65.3
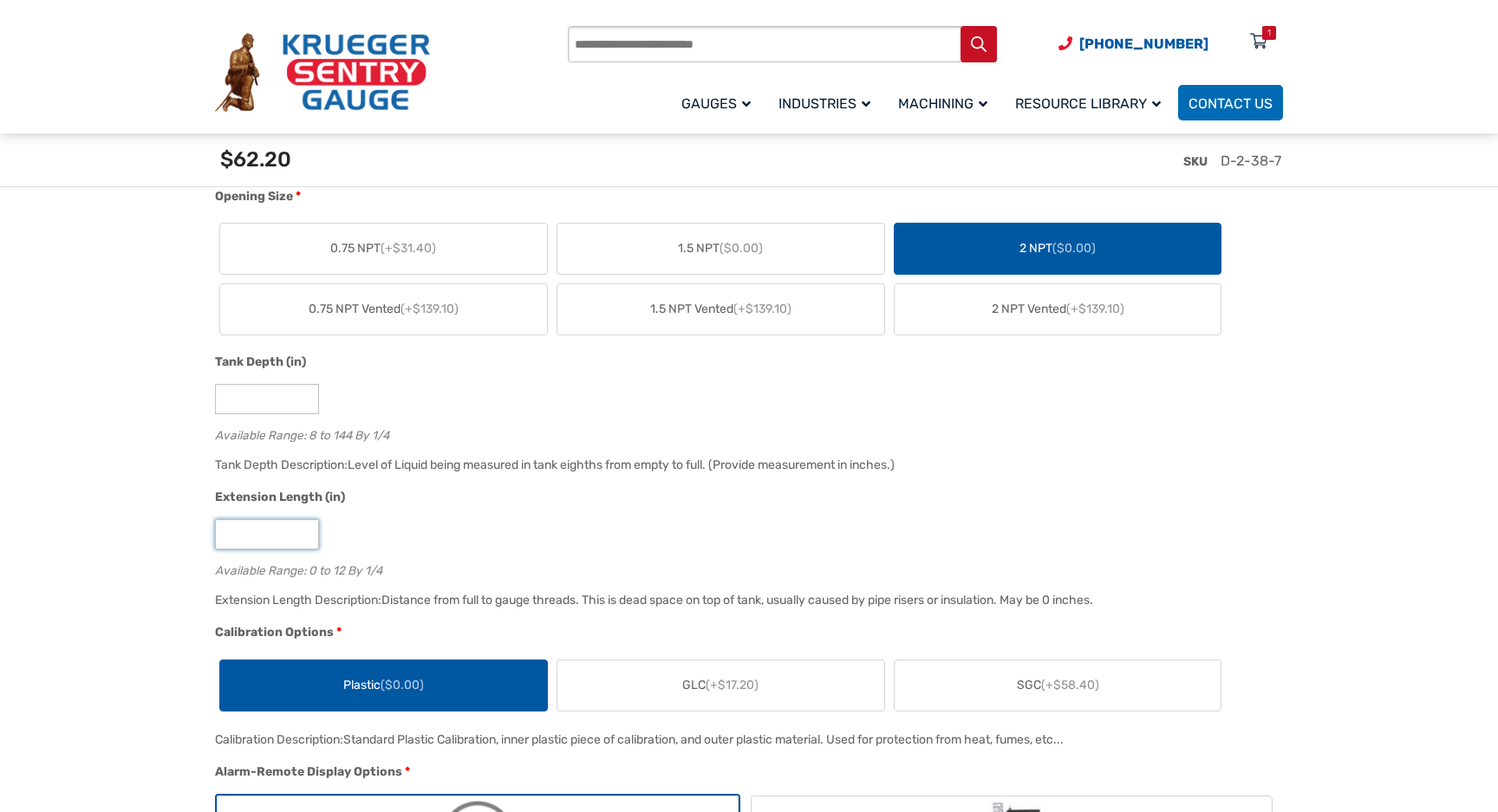
type input "*"
click at [1259, 32] on icon at bounding box center [1258, 41] width 17 height 27
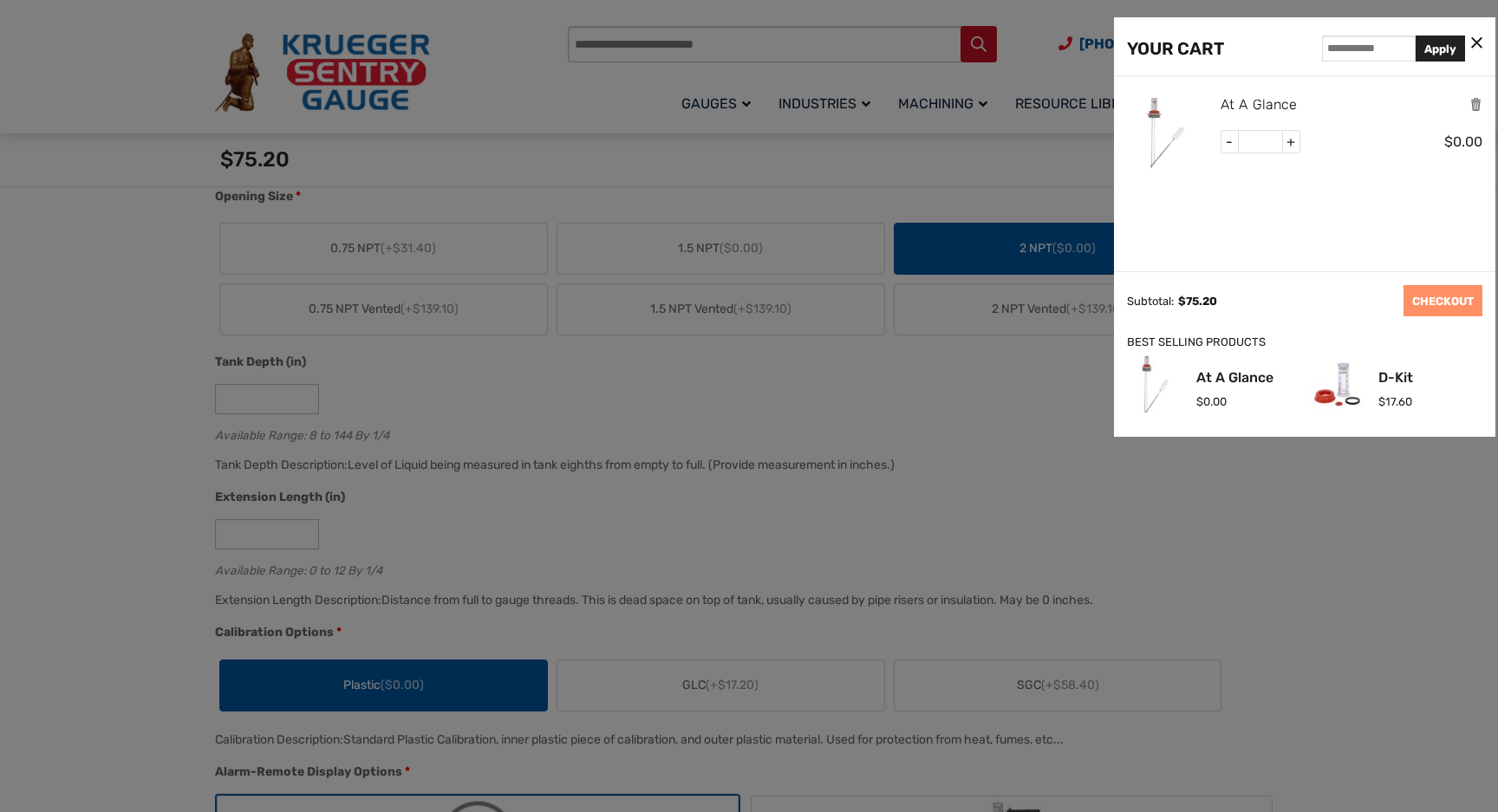
click at [1252, 98] on link "At A Glance" at bounding box center [1258, 104] width 76 height 23
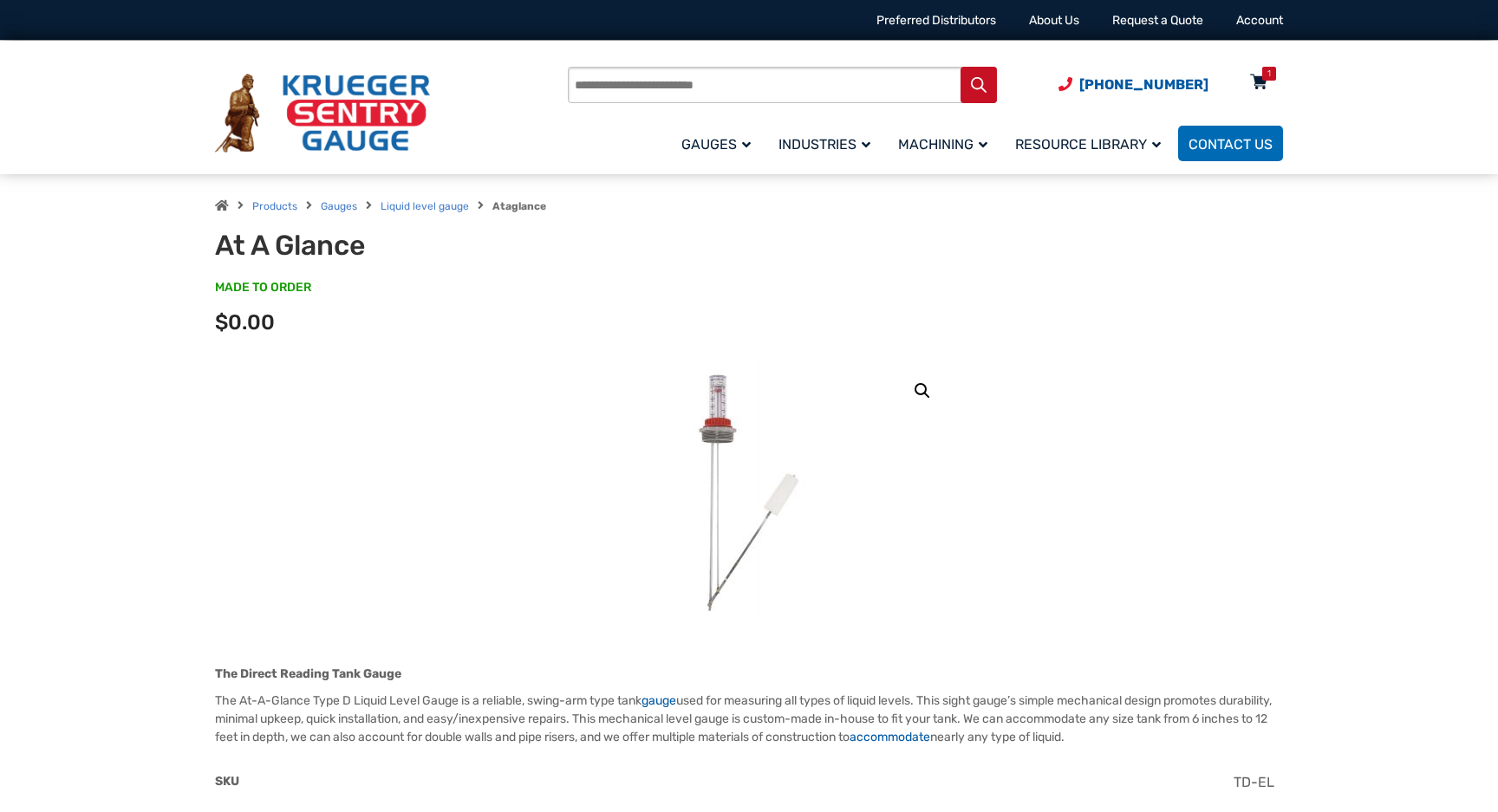
click at [1257, 77] on icon at bounding box center [1258, 83] width 17 height 27
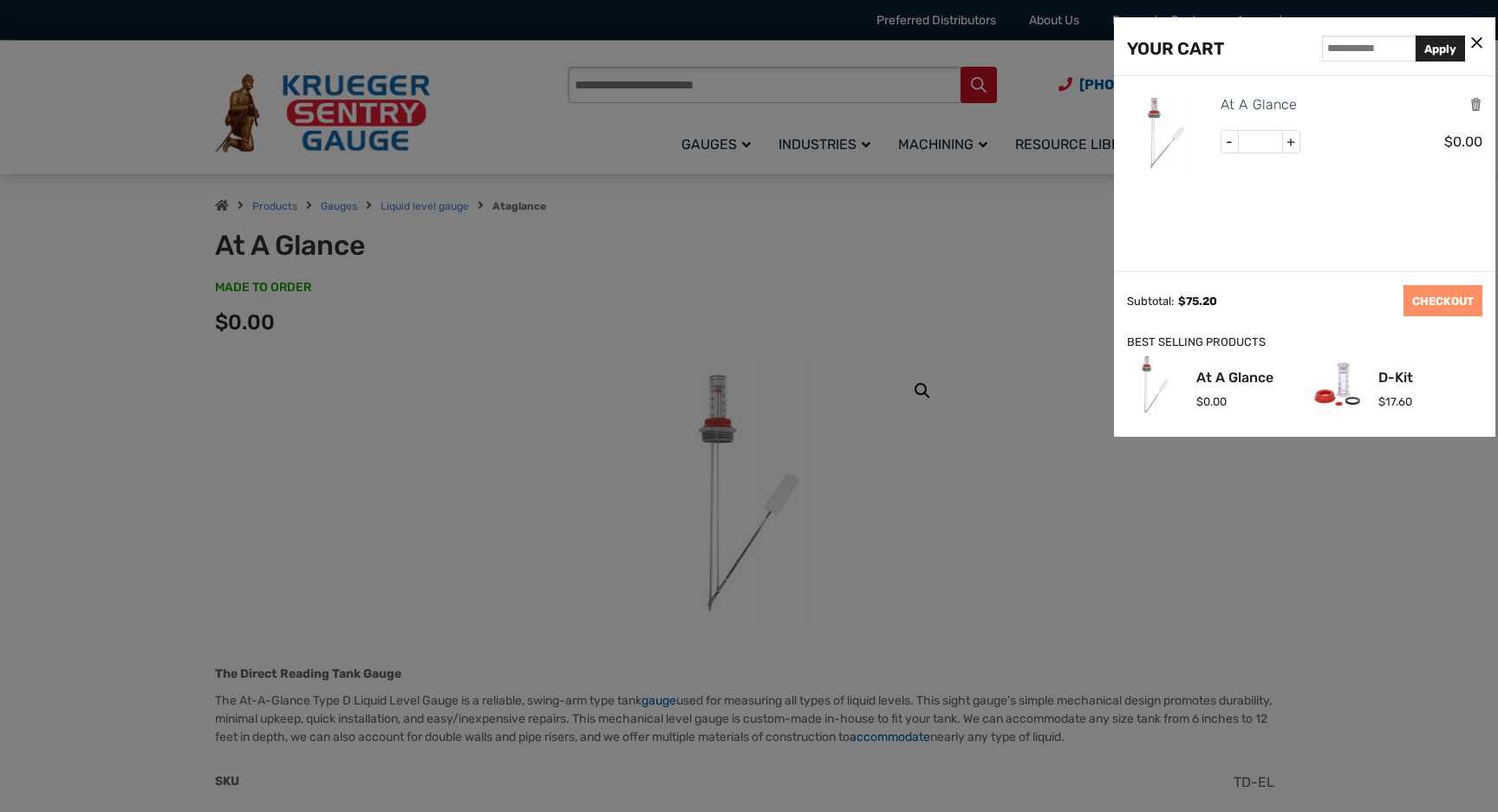
click at [1014, 263] on div at bounding box center [749, 406] width 1498 height 812
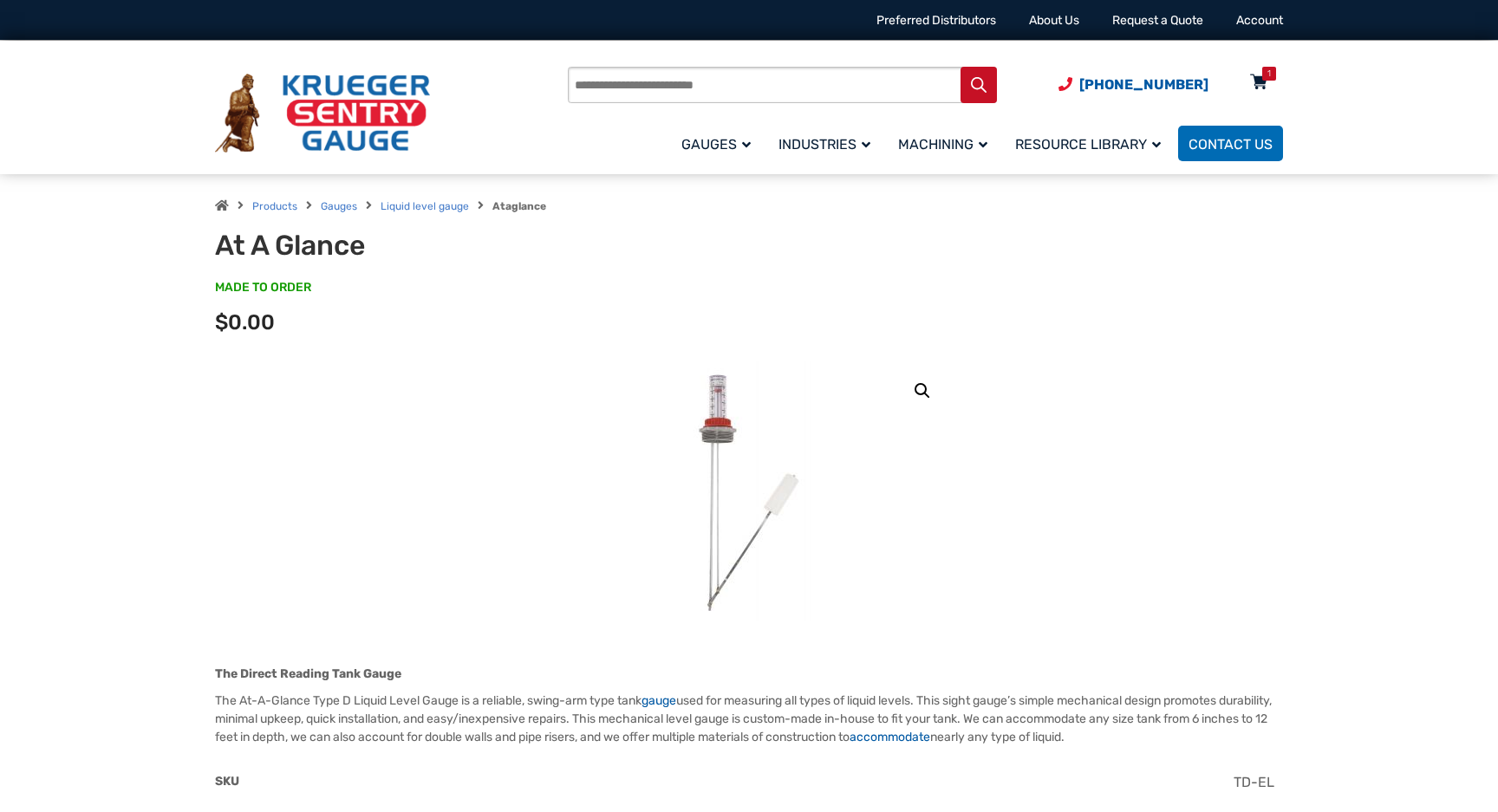
click at [1260, 80] on icon at bounding box center [1258, 83] width 17 height 27
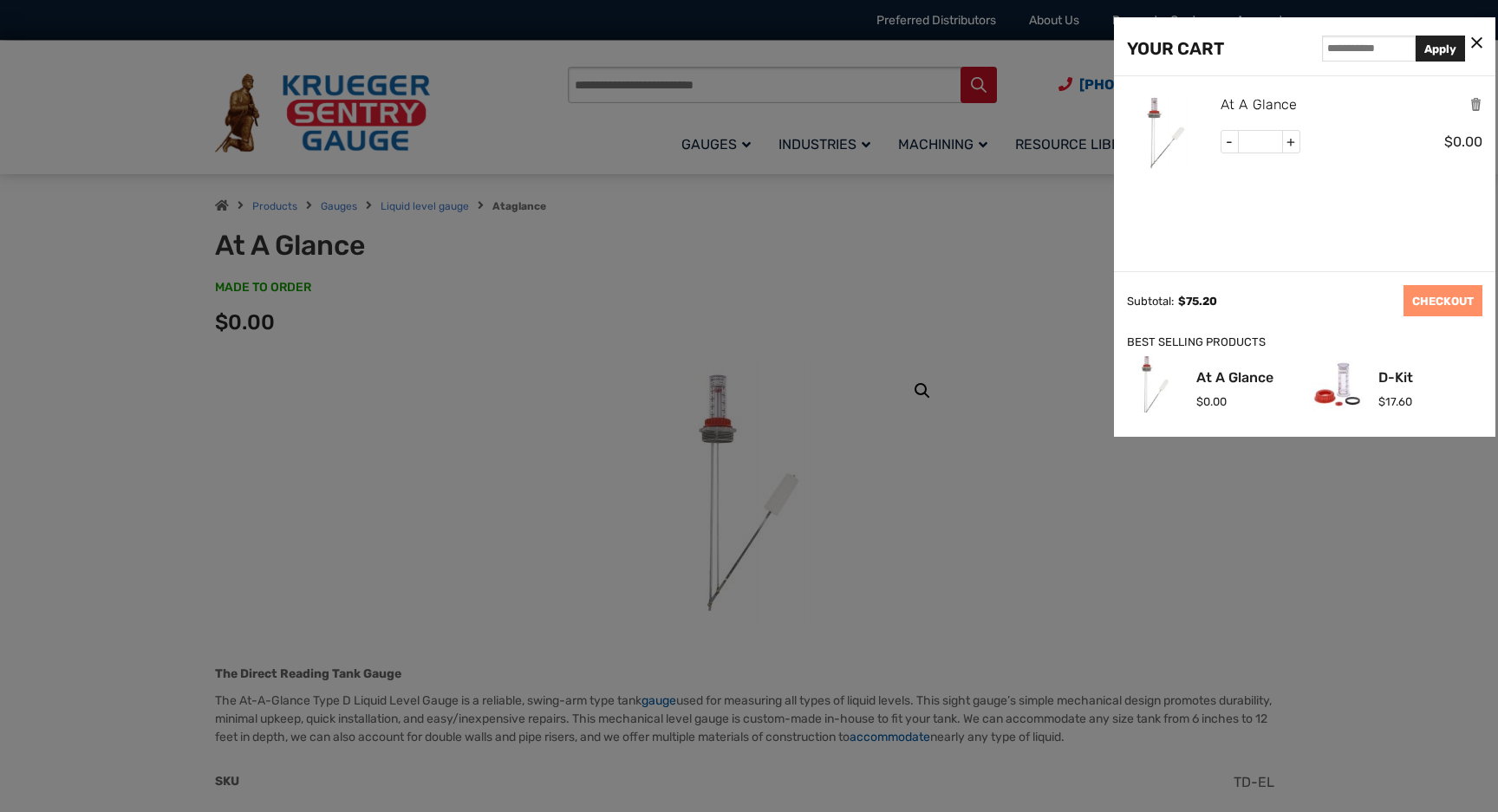
click at [1235, 104] on link "At A Glance" at bounding box center [1258, 104] width 76 height 23
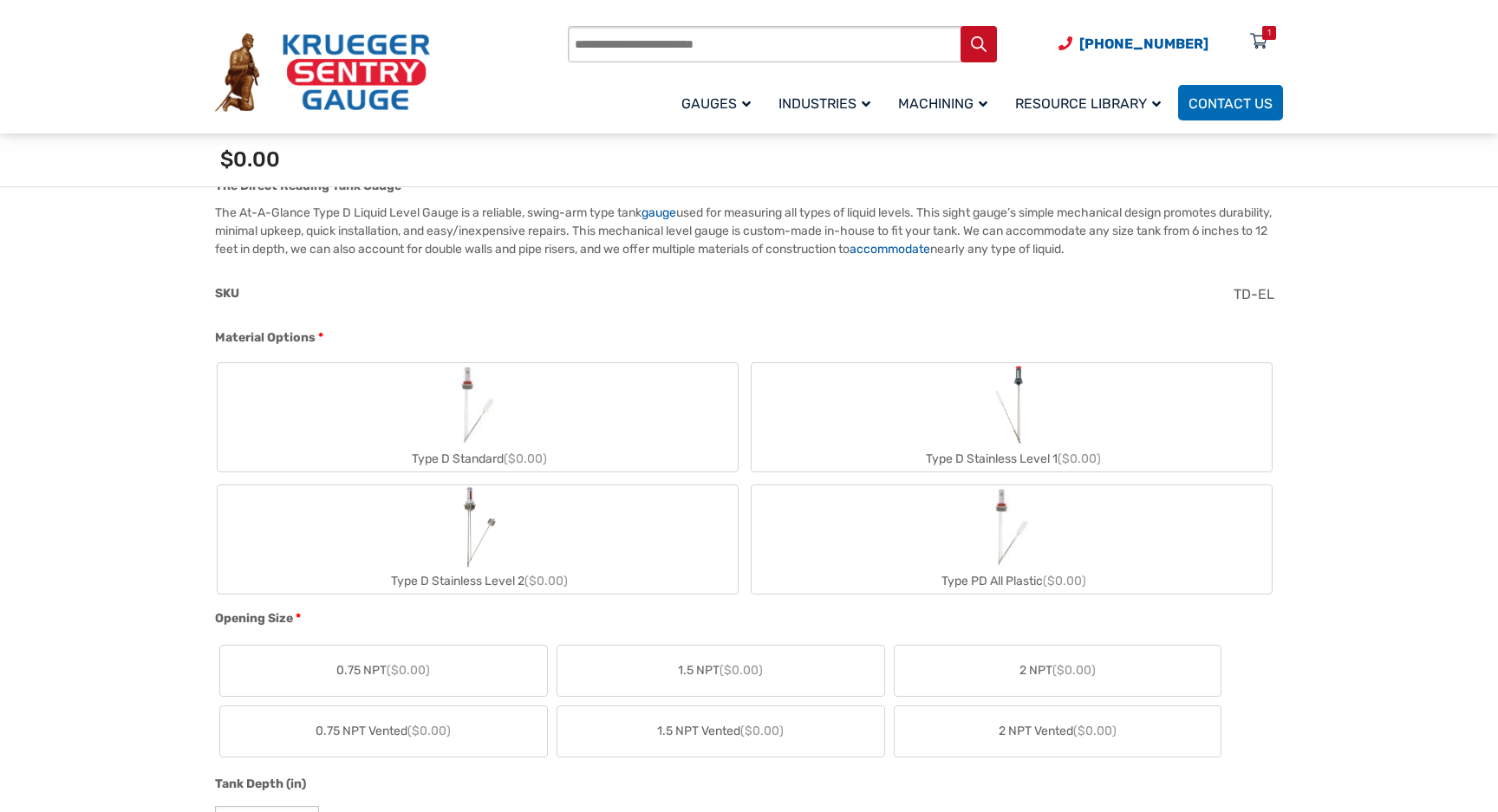
scroll to position [517, 0]
click at [474, 396] on img "Type D Standard" at bounding box center [477, 399] width 83 height 83
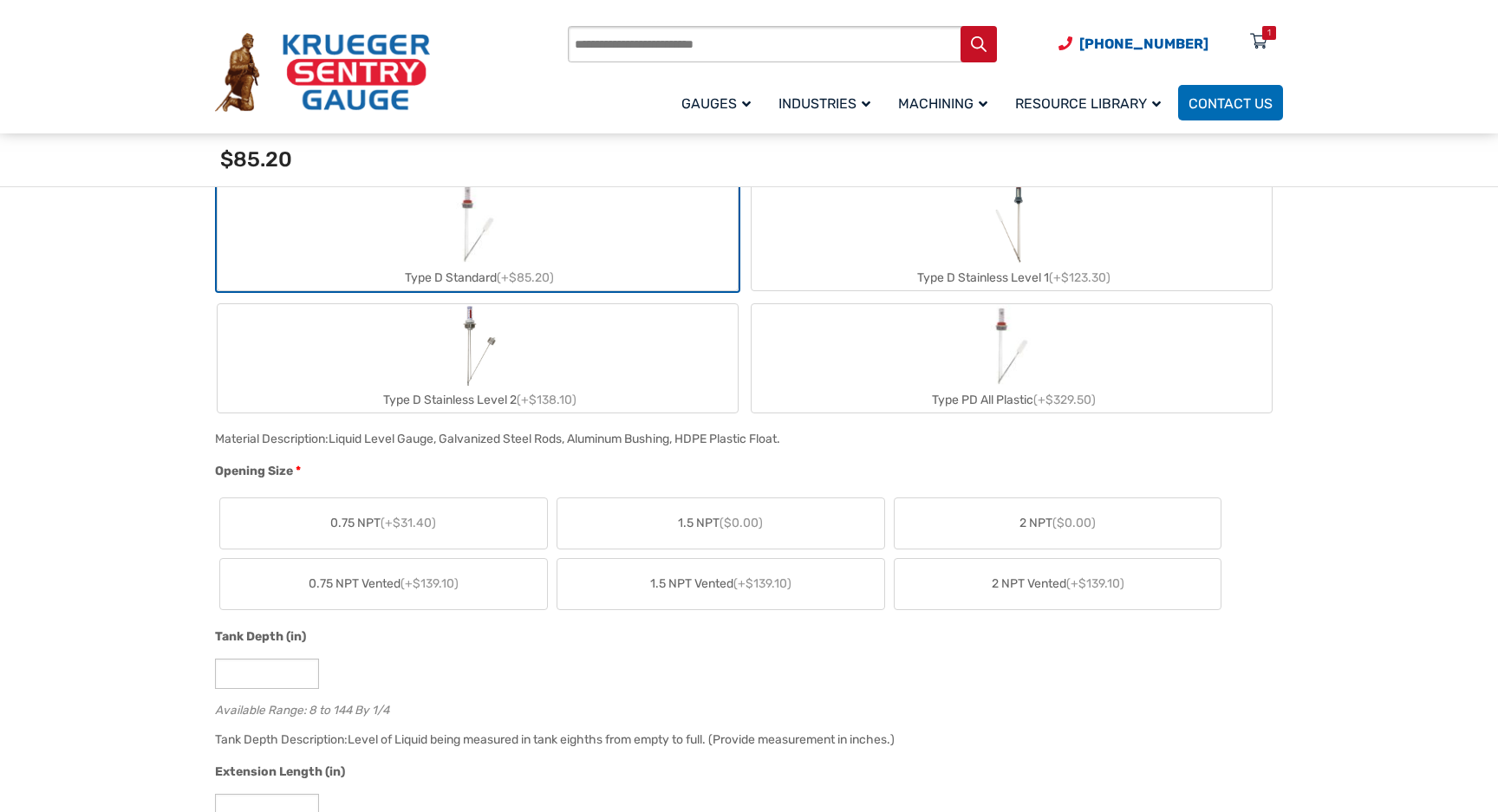
scroll to position [720, 0]
drag, startPoint x: 991, startPoint y: 506, endPoint x: 944, endPoint y: 512, distance: 47.4
click at [991, 506] on label "2 NPT ($0.00)" at bounding box center [1058, 519] width 327 height 50
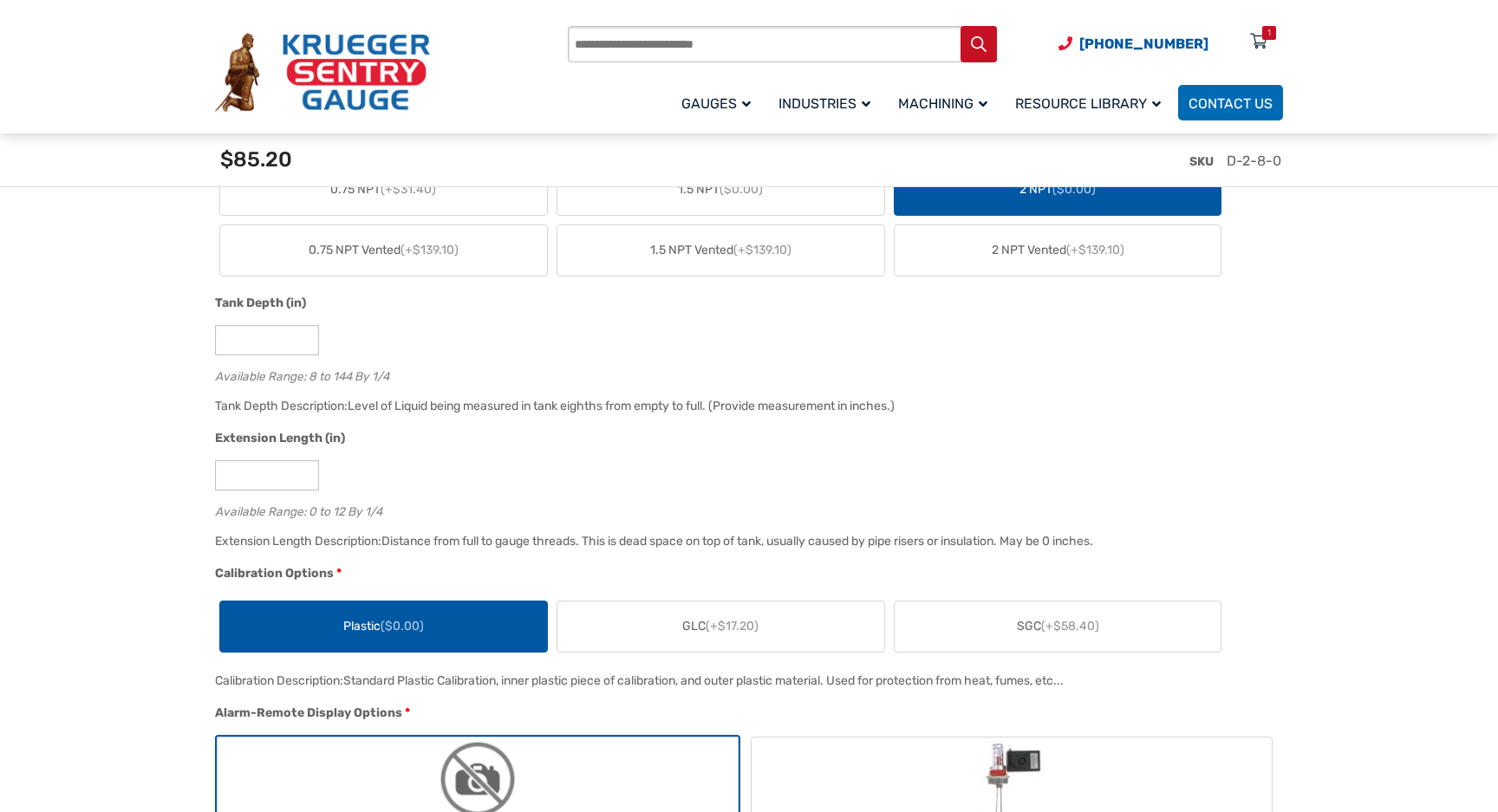
scroll to position [1000, 0]
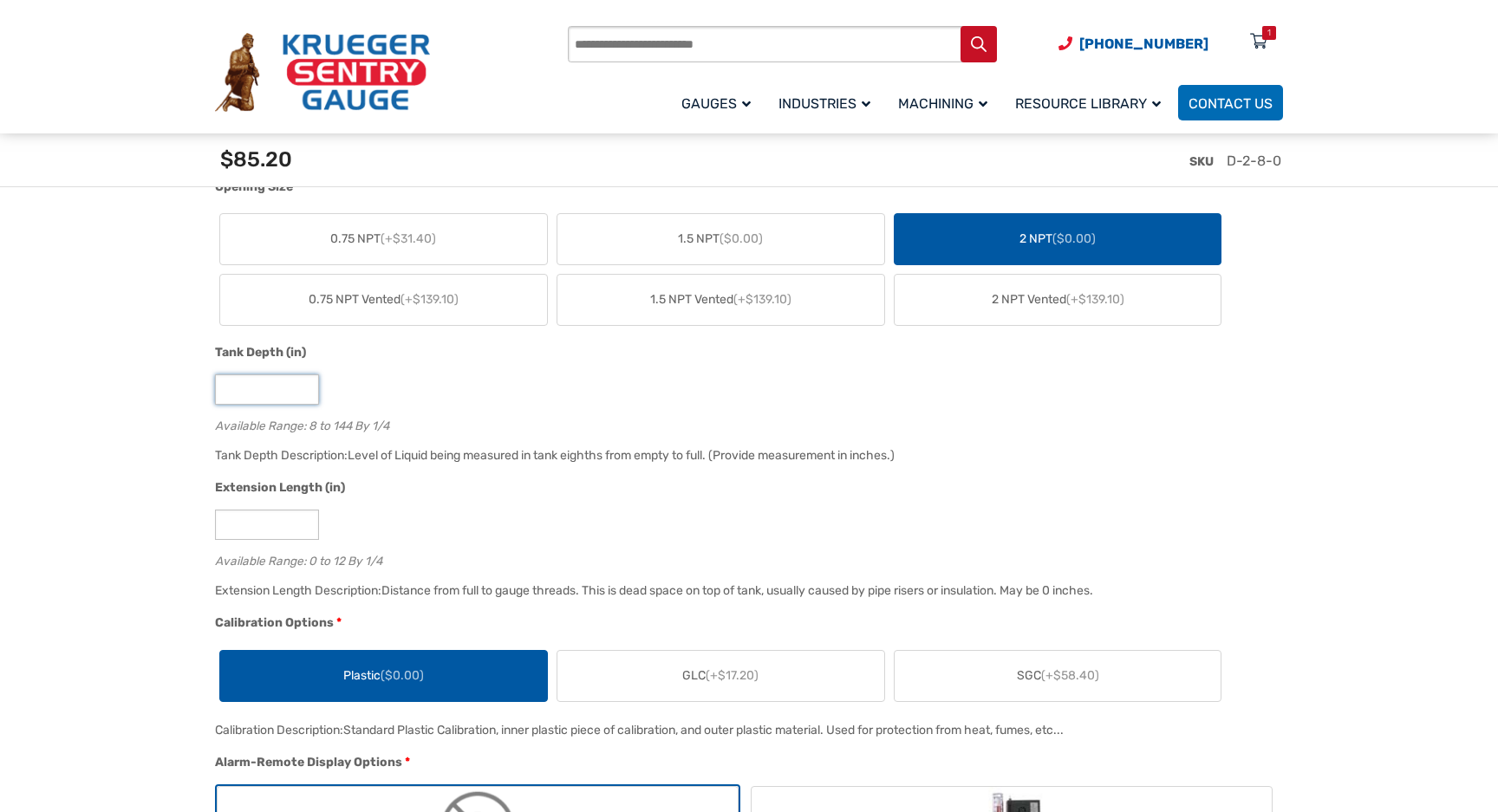
drag, startPoint x: 267, startPoint y: 390, endPoint x: 183, endPoint y: 376, distance: 85.2
drag, startPoint x: 280, startPoint y: 385, endPoint x: 174, endPoint y: 383, distance: 106.0
type input "**"
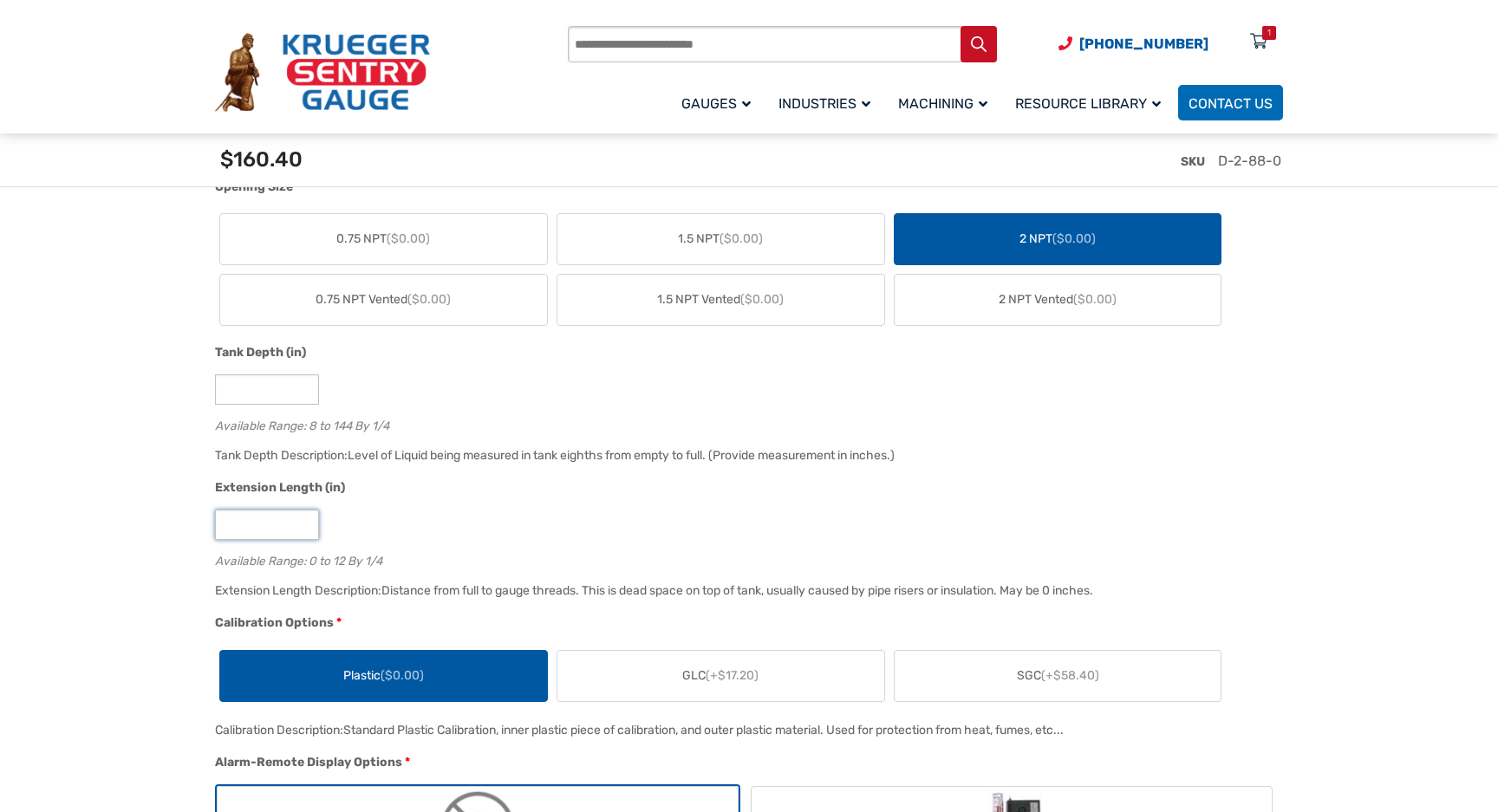
drag, startPoint x: 242, startPoint y: 529, endPoint x: 201, endPoint y: 526, distance: 41.1
type input "*"
drag, startPoint x: 1223, startPoint y: 415, endPoint x: 1266, endPoint y: 278, distance: 143.6
click at [1223, 415] on div "Tank Depth (in) ** Available Range: 8 to 144 By 1/4" at bounding box center [744, 394] width 1068 height 102
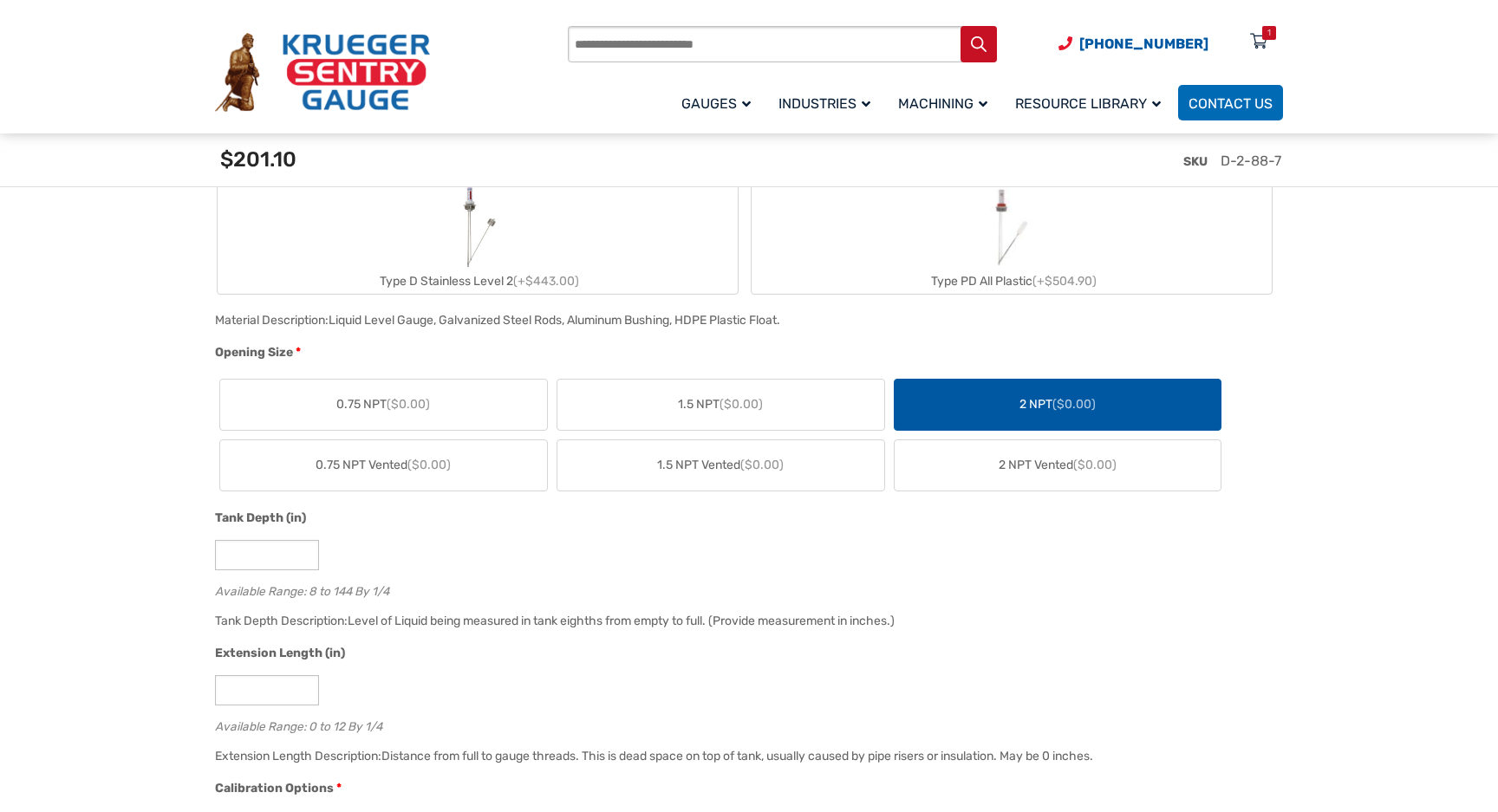
scroll to position [831, 0]
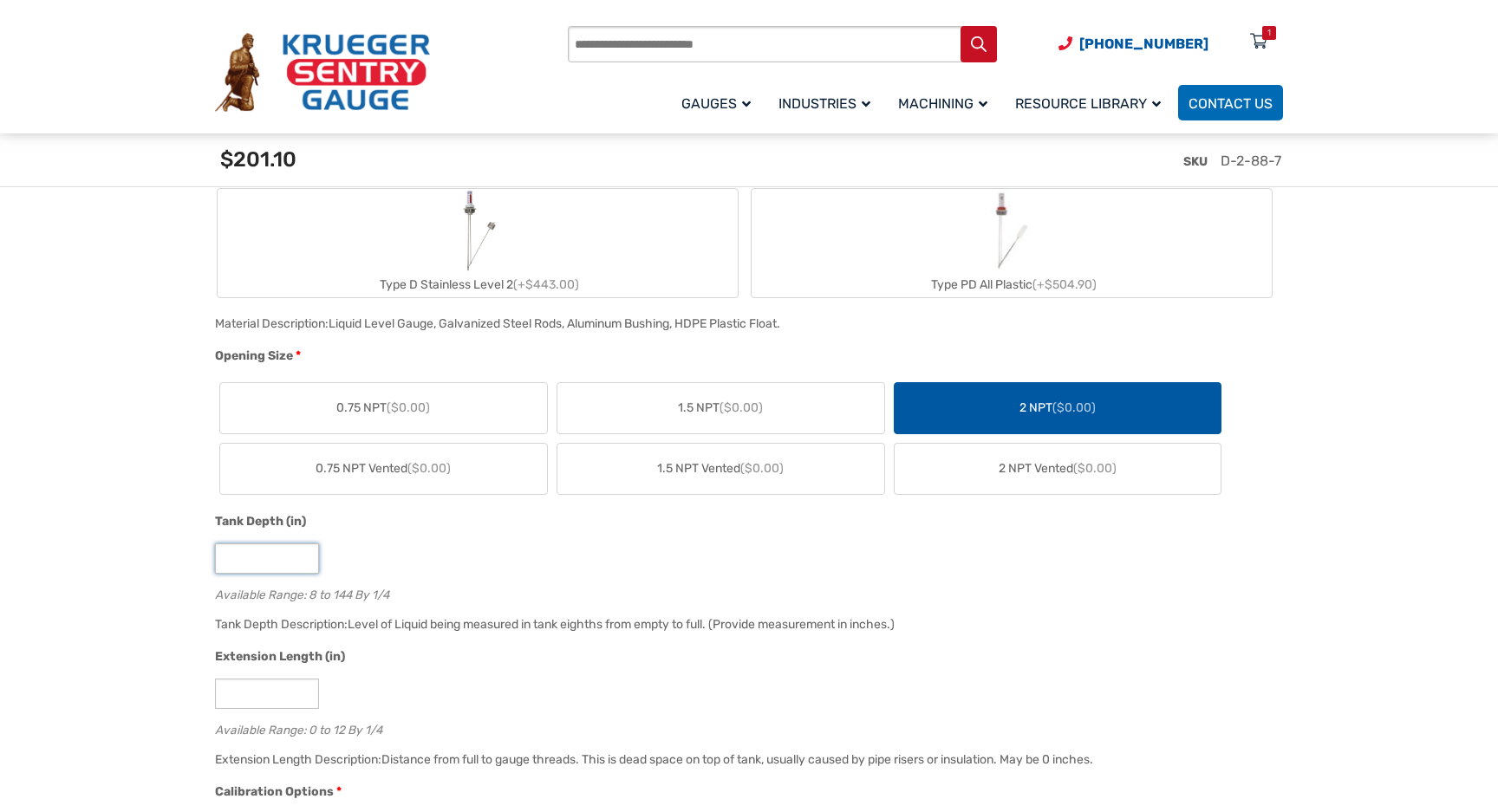
click at [232, 559] on input "**" at bounding box center [266, 559] width 104 height 30
type input "**"
click at [454, 573] on div "**" at bounding box center [744, 559] width 1060 height 30
click at [554, 654] on div "Extension Length (in)" at bounding box center [744, 659] width 1060 height 23
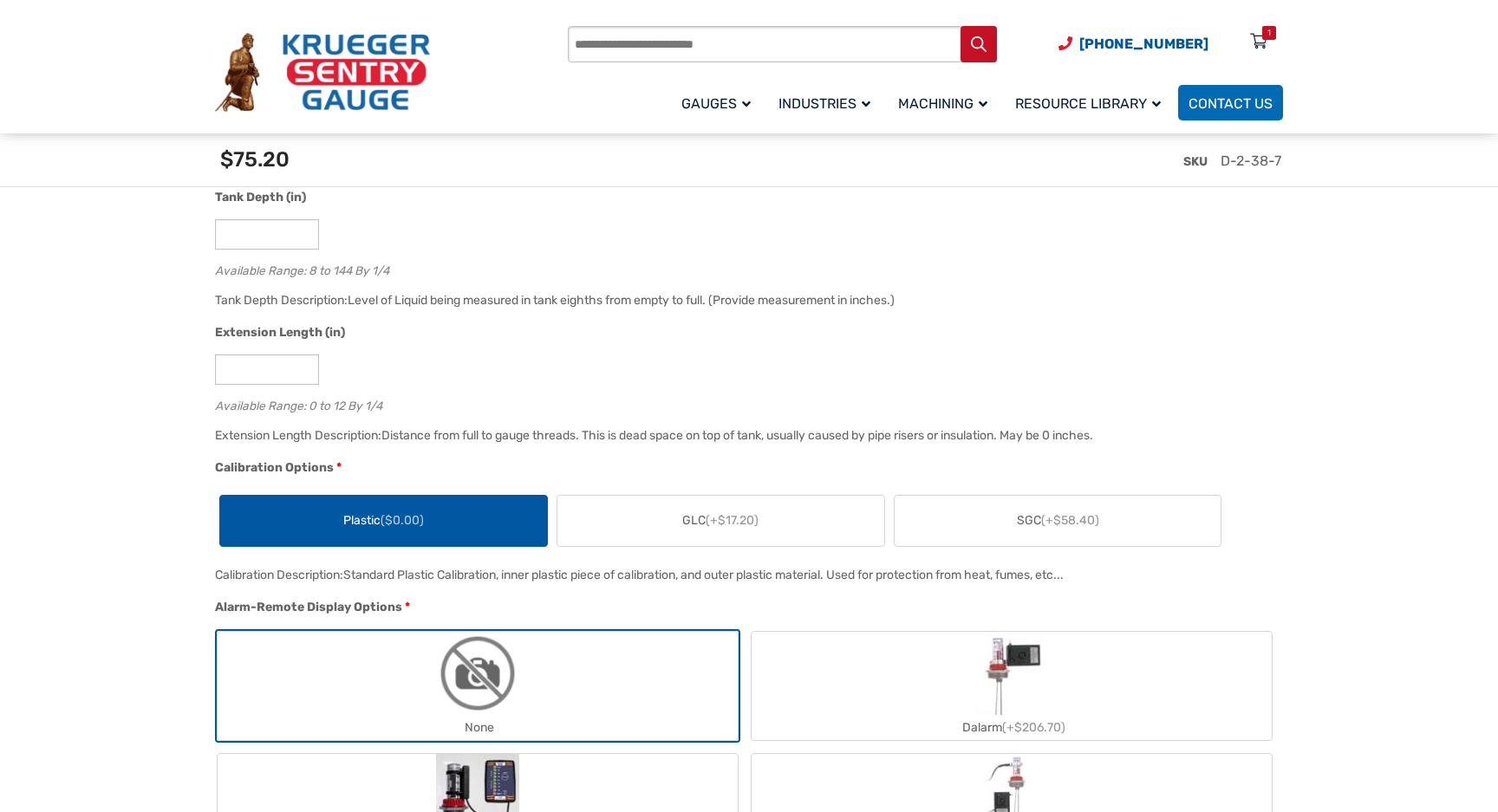
scroll to position [1138, 0]
